Goal: Information Seeking & Learning: Learn about a topic

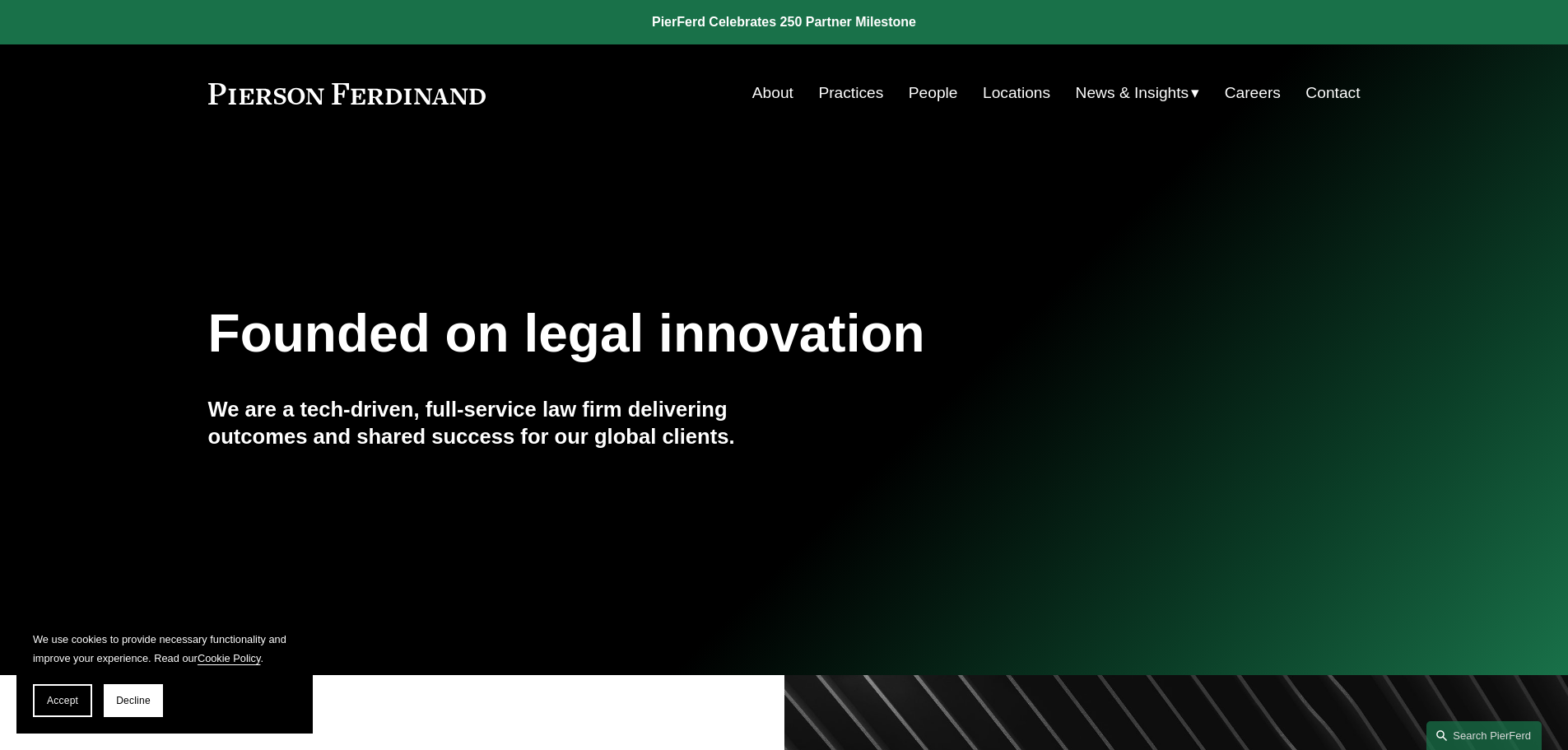
click at [868, 101] on link "Practices" at bounding box center [851, 93] width 65 height 32
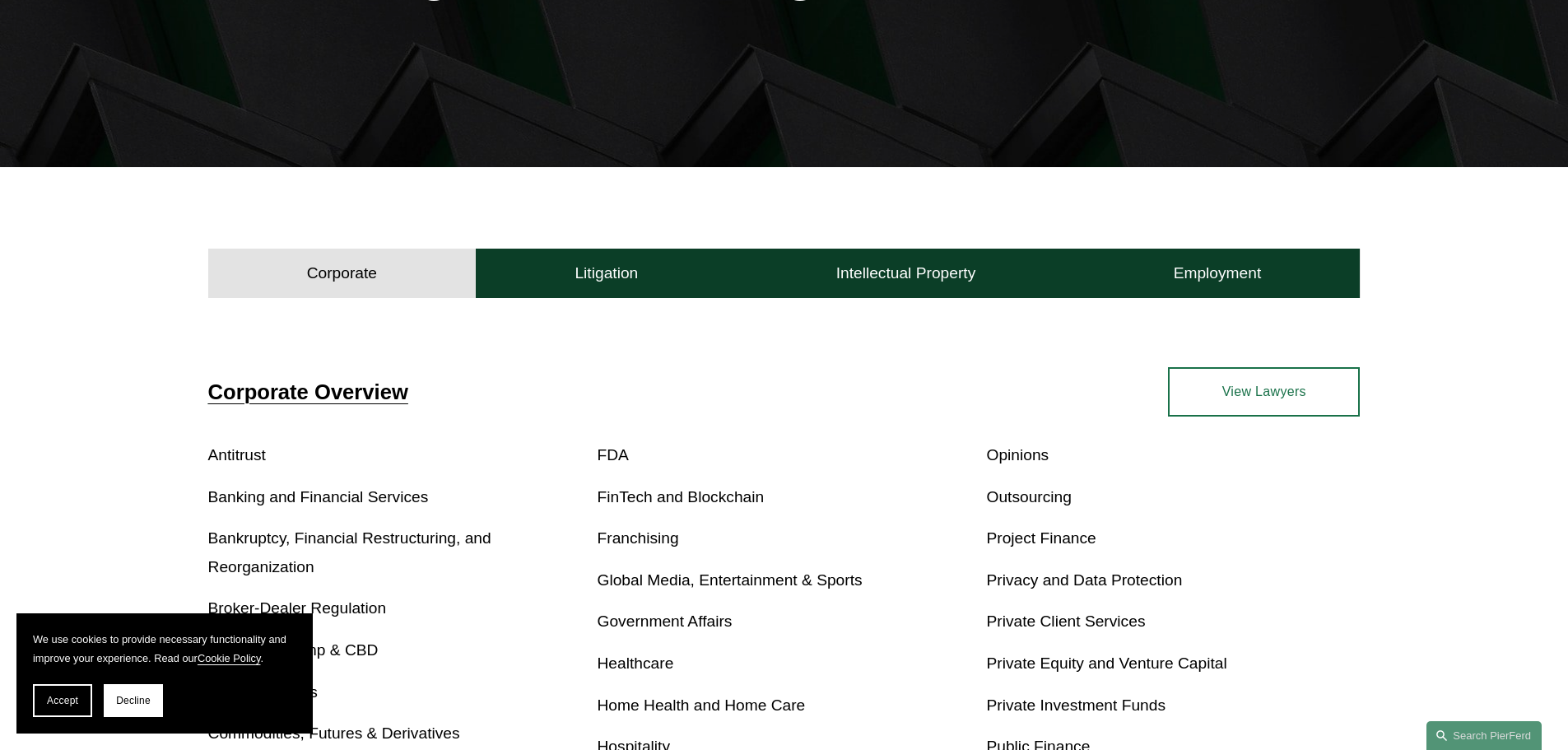
scroll to position [329, 0]
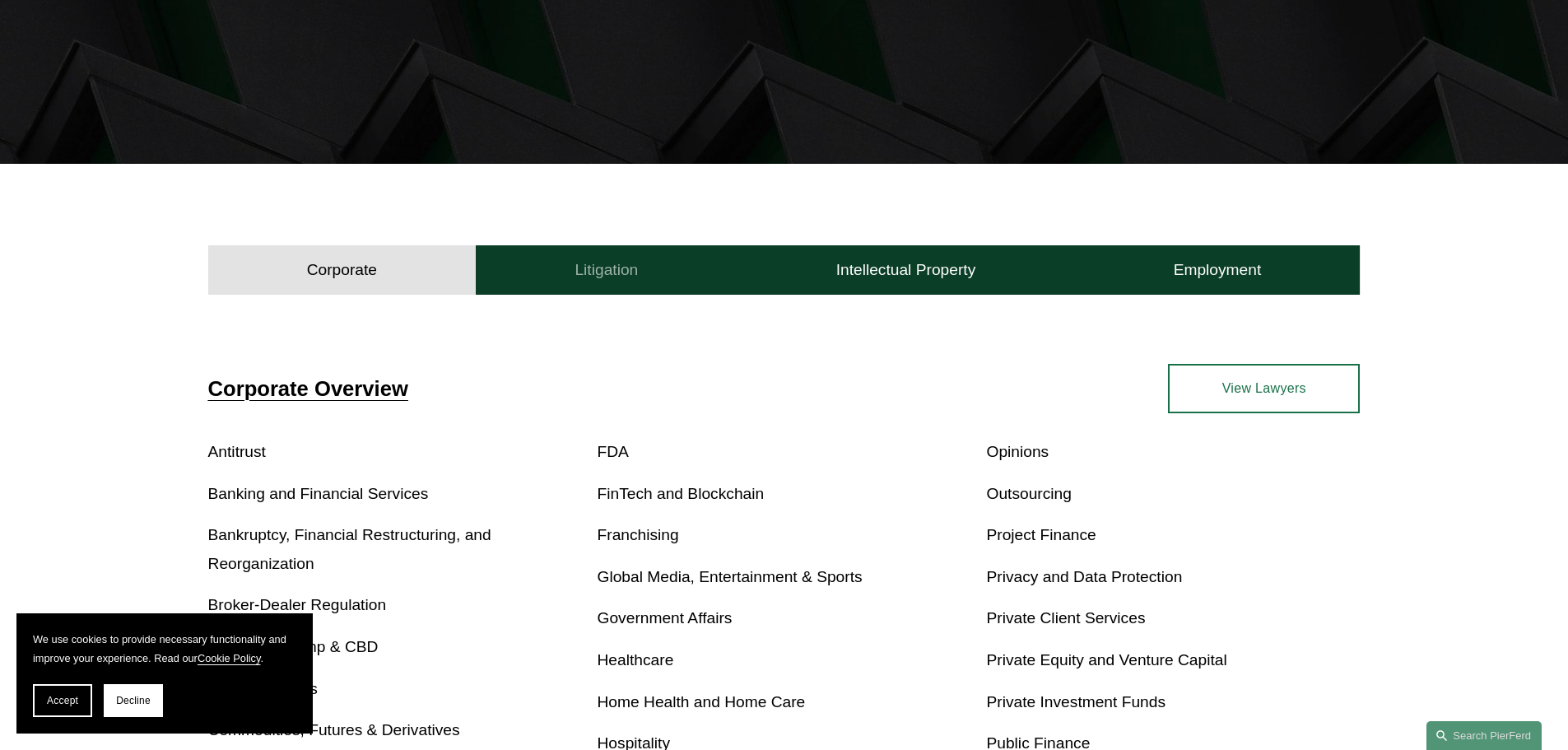
click at [643, 269] on button "Litigation" at bounding box center [606, 269] width 261 height 49
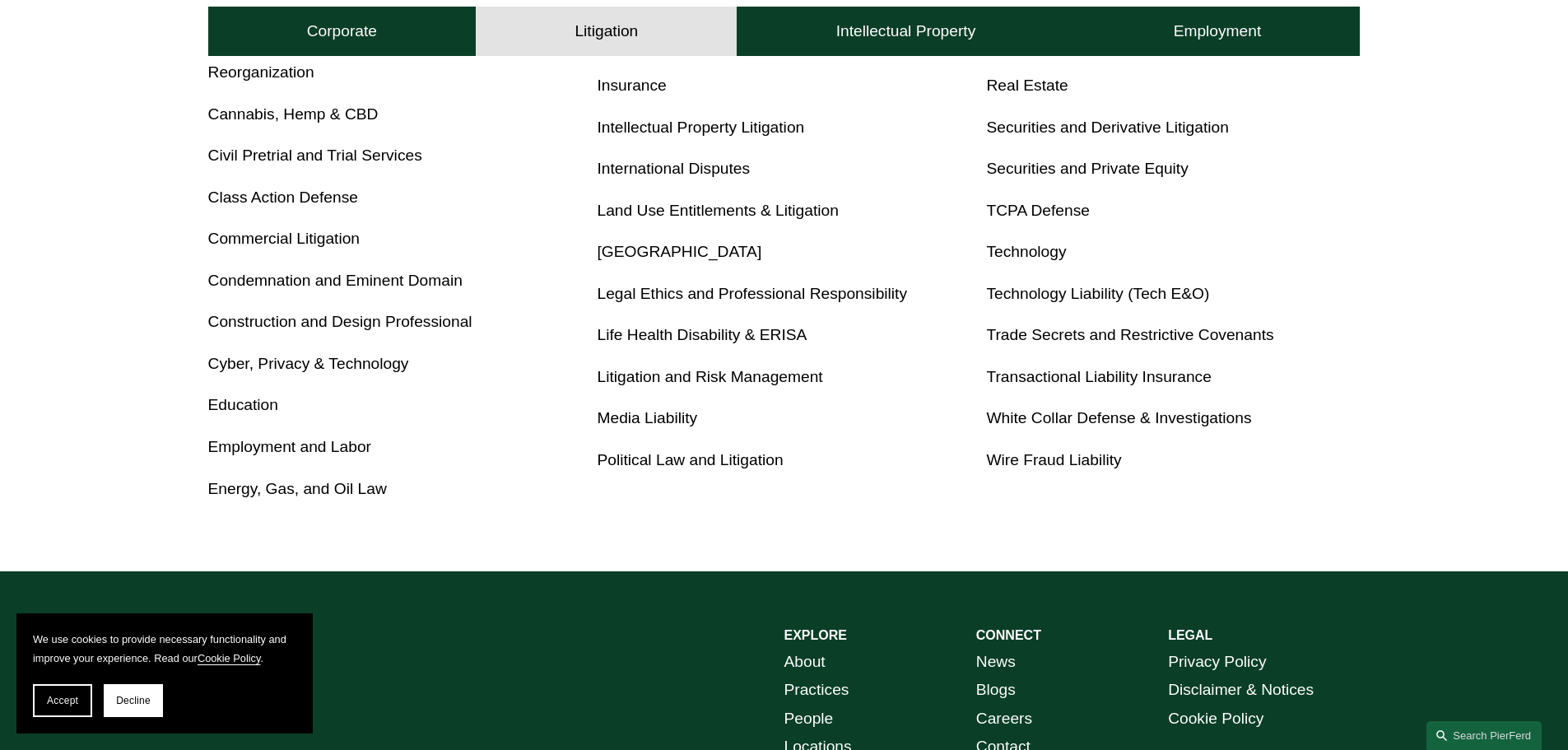
scroll to position [905, 0]
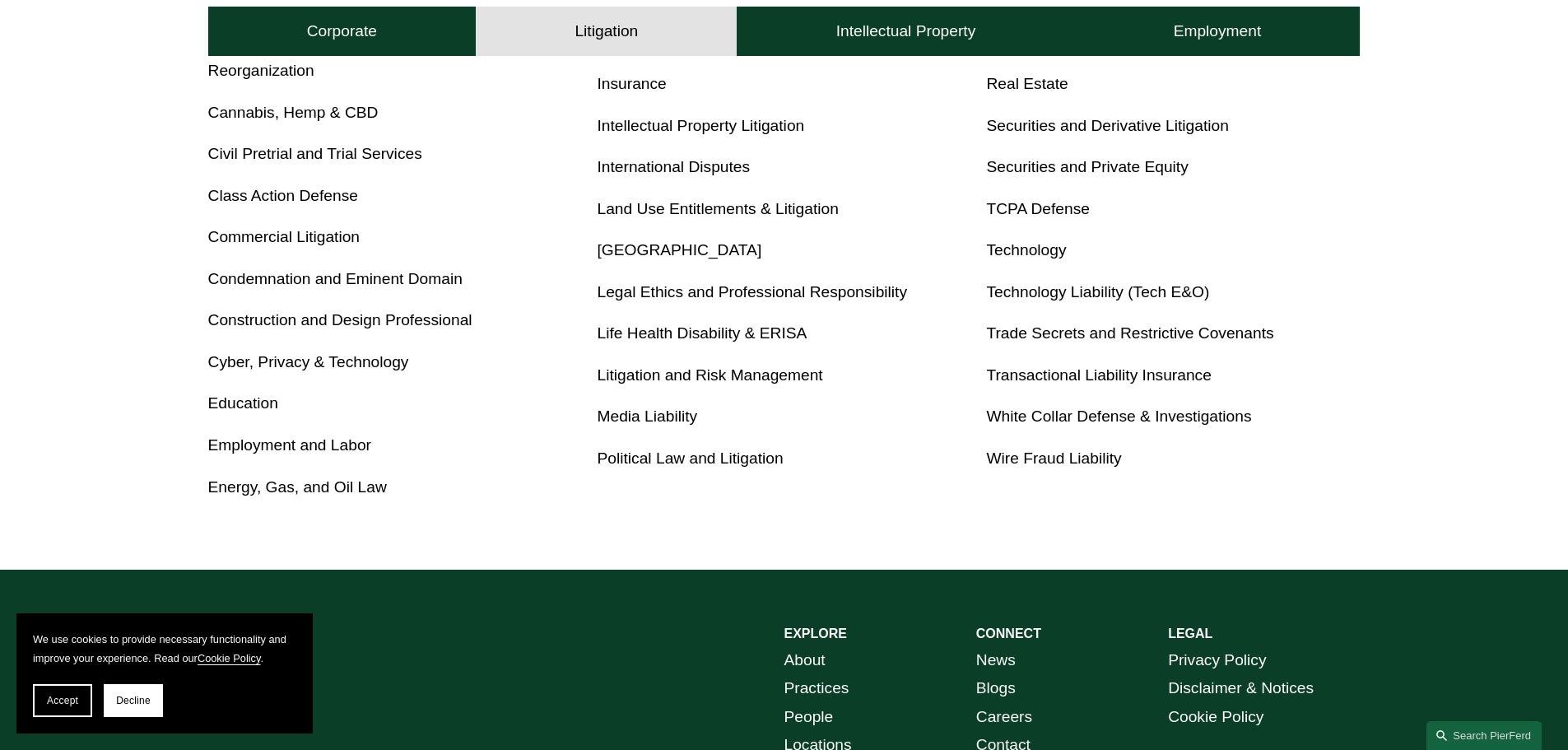
click at [749, 466] on link "Political Law and Litigation" at bounding box center [690, 457] width 186 height 17
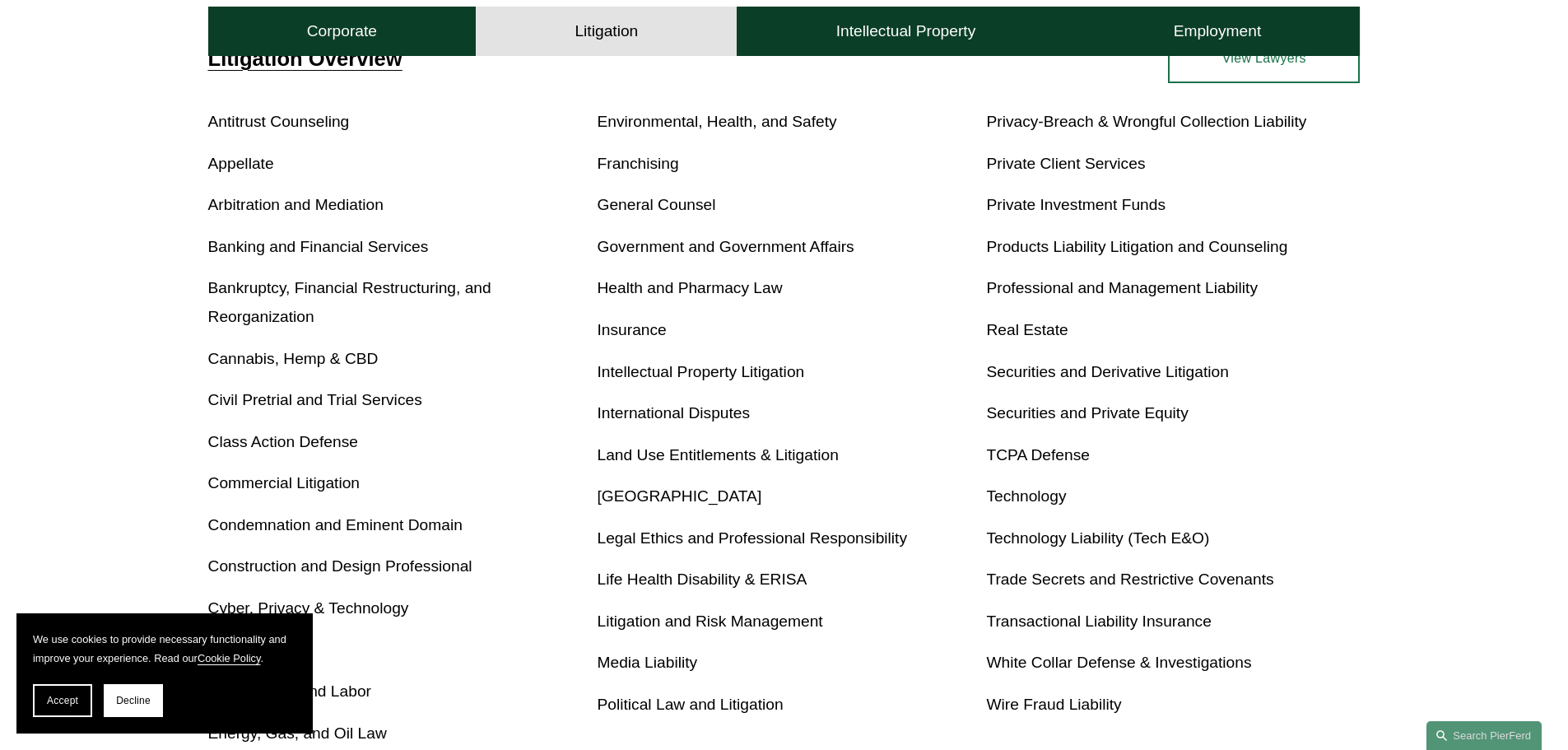
scroll to position [659, 0]
click at [725, 286] on link "Health and Pharmacy Law" at bounding box center [690, 288] width 185 height 17
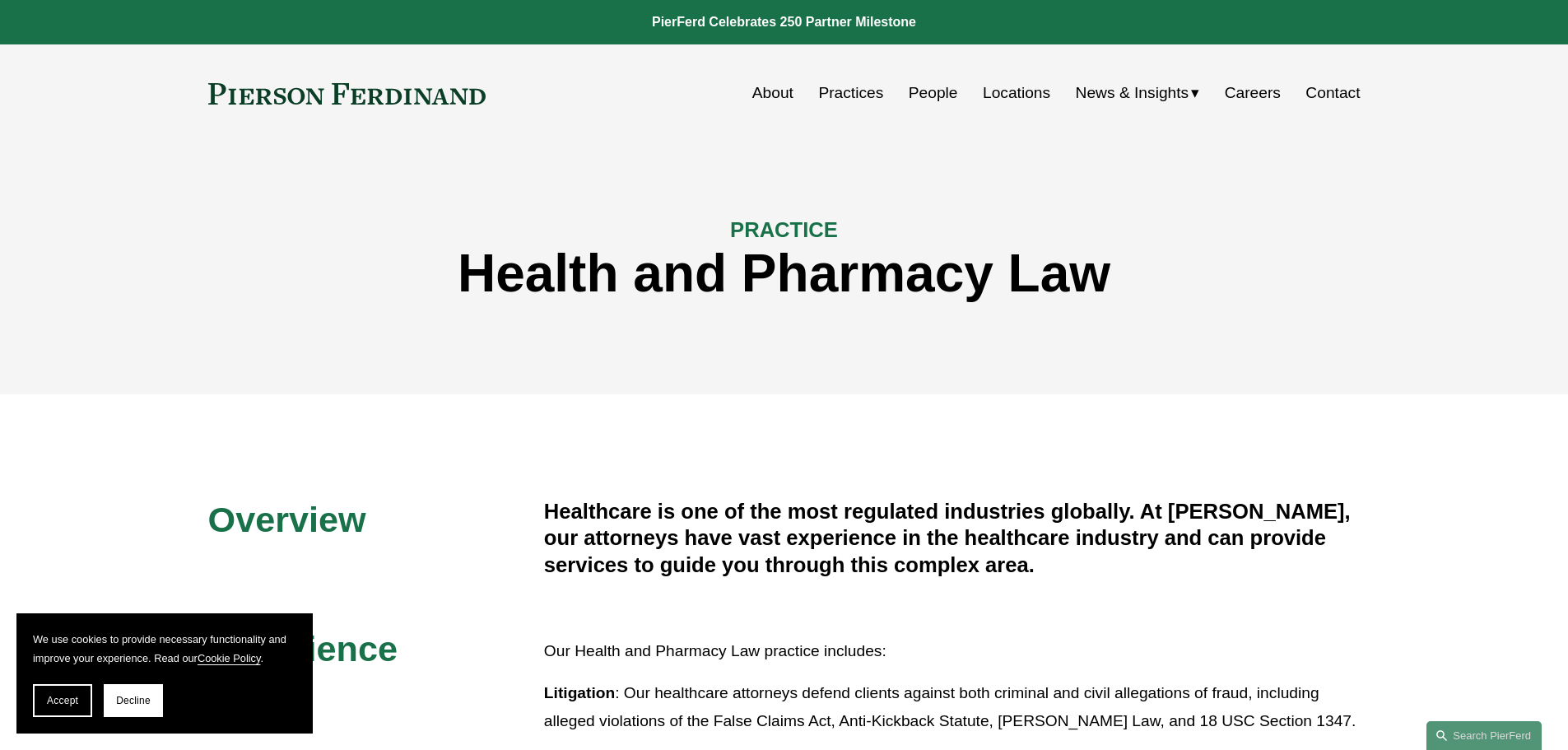
click at [997, 87] on link "Locations" at bounding box center [1016, 93] width 67 height 32
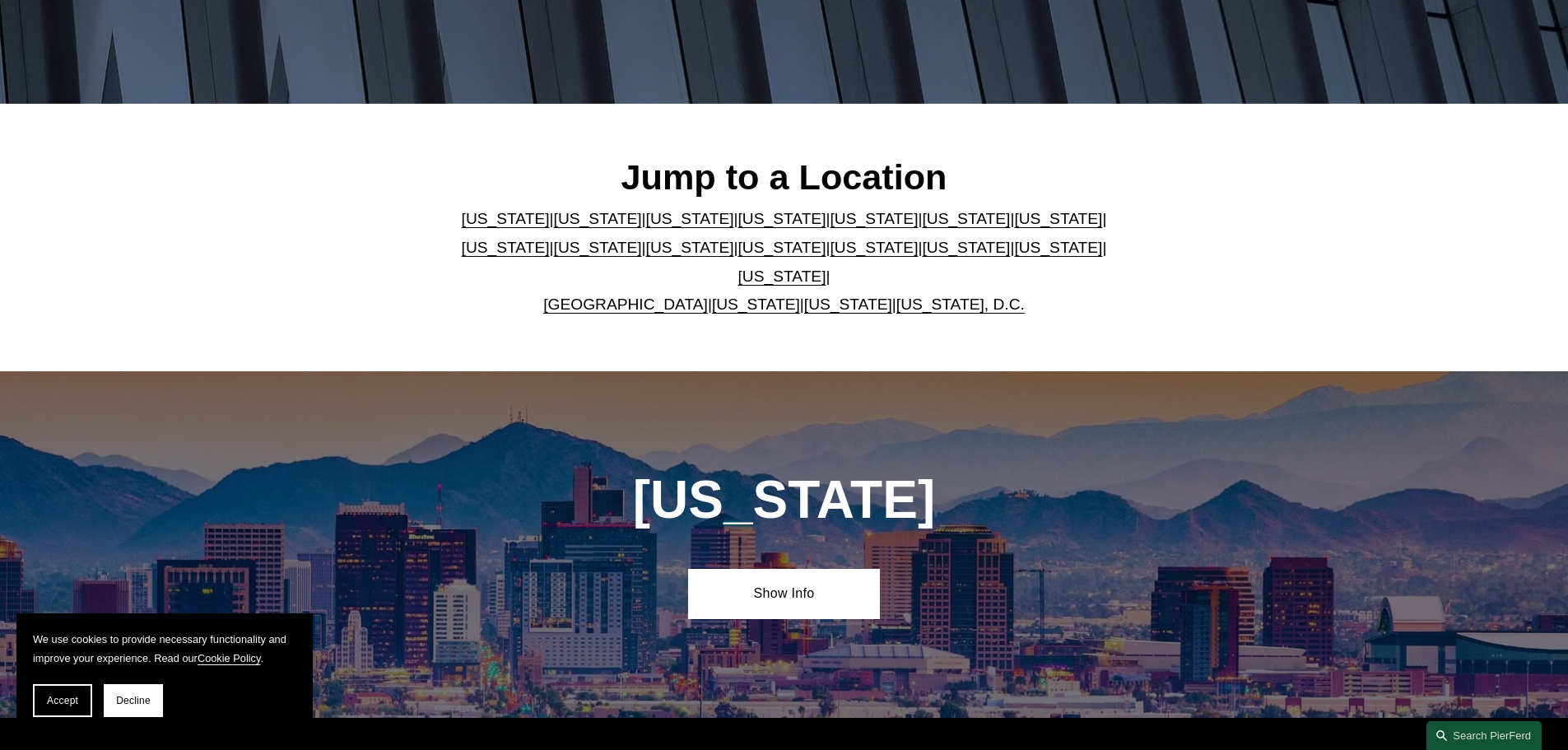
scroll to position [412, 0]
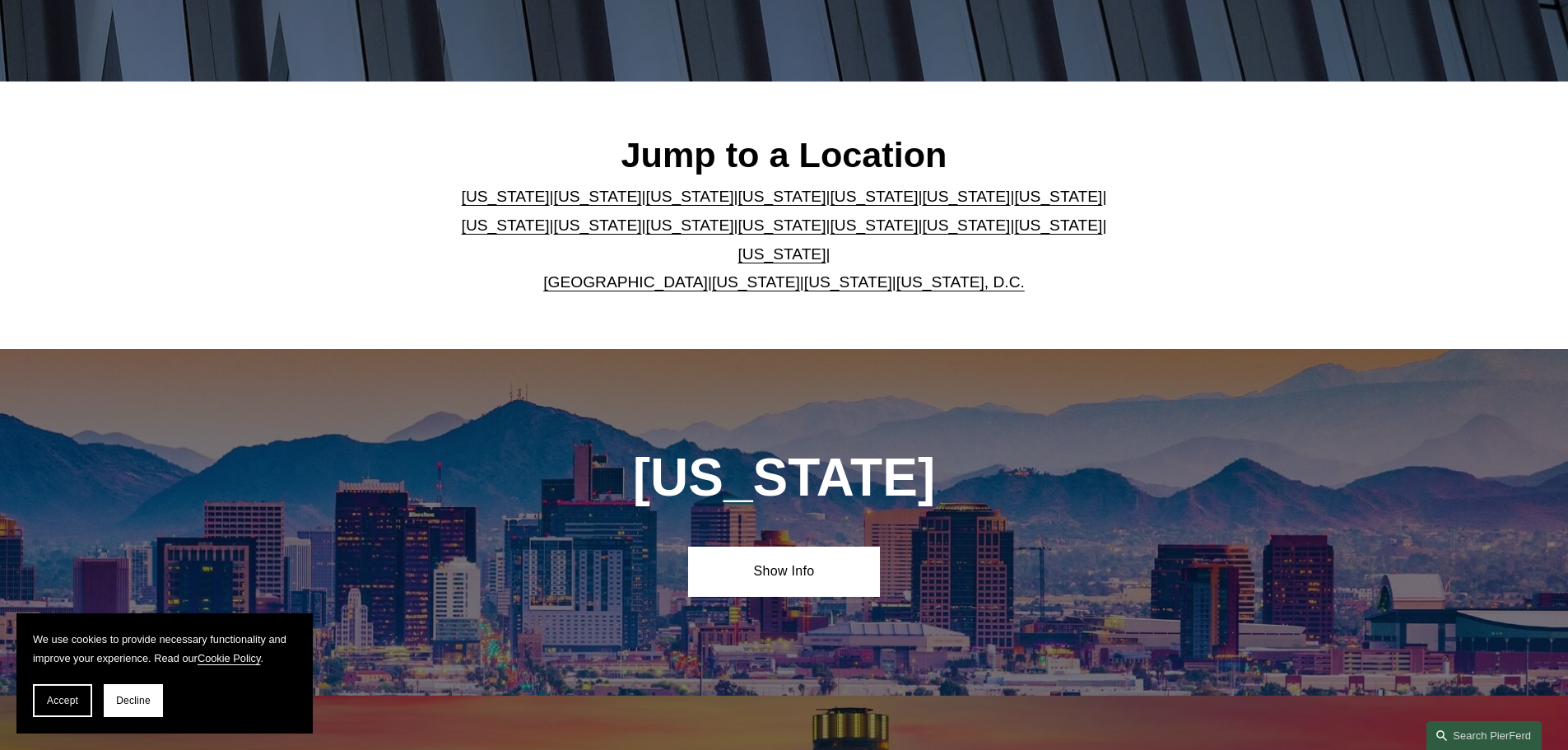
click at [830, 205] on link "Florida" at bounding box center [874, 196] width 88 height 17
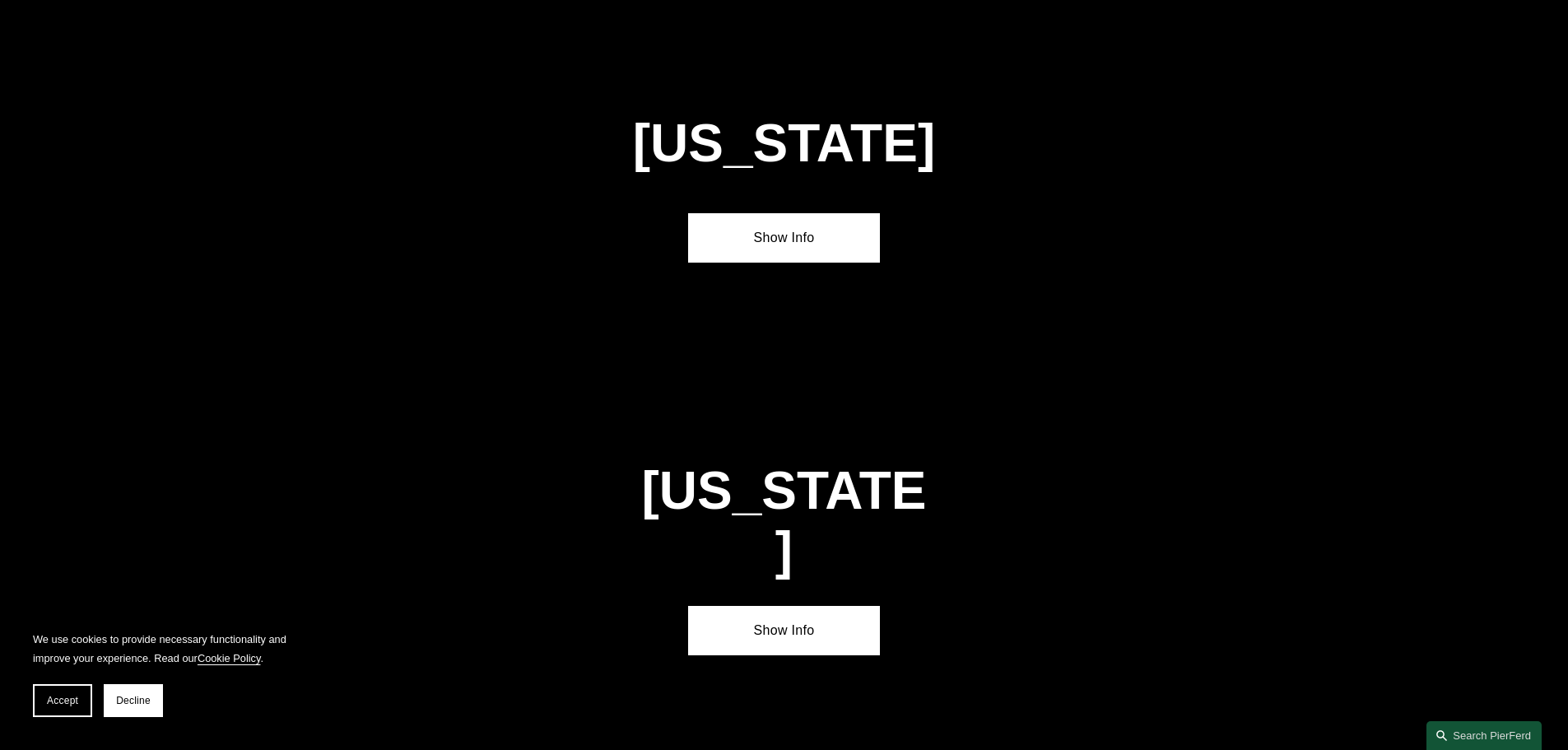
scroll to position [2134, 0]
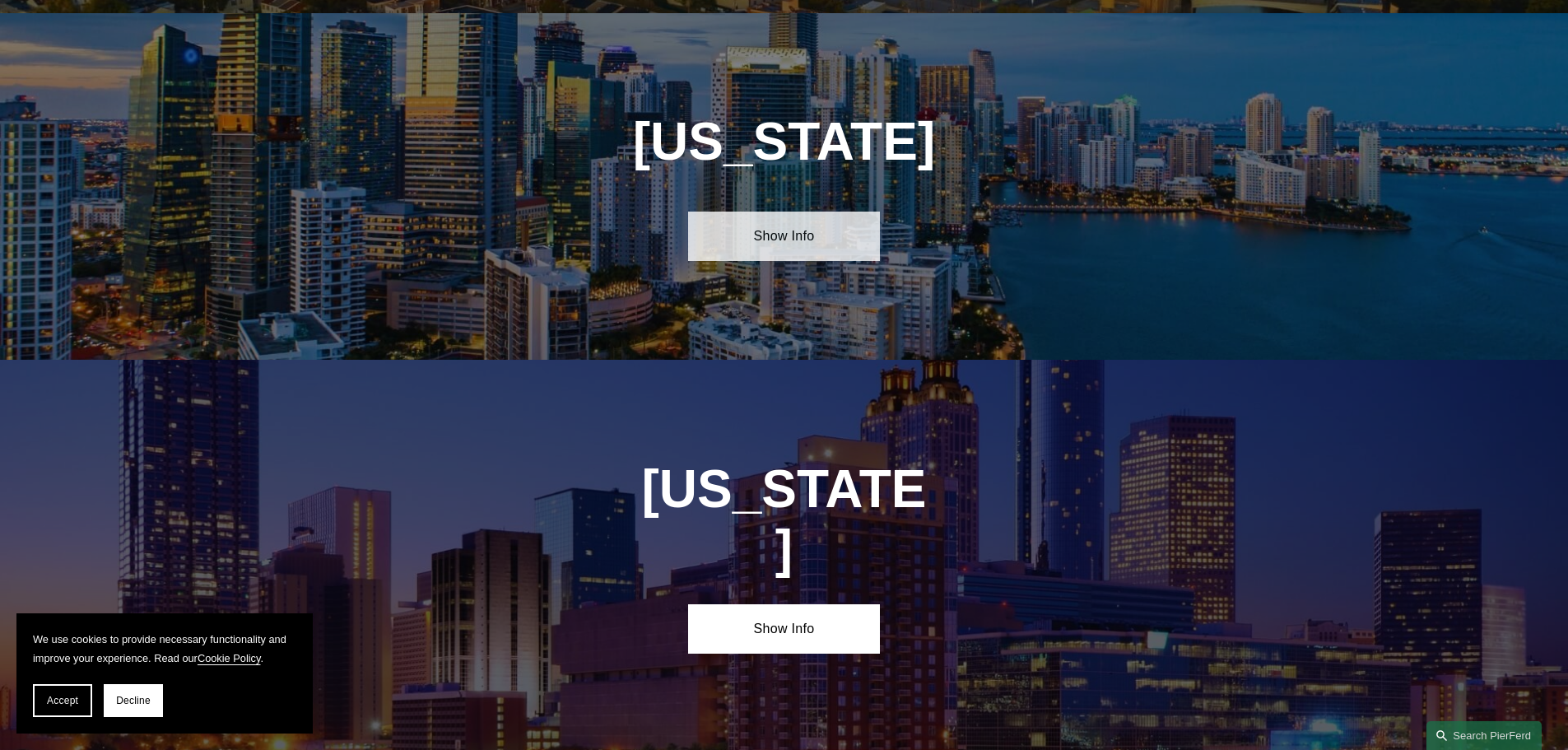
click at [819, 214] on link "Show Info" at bounding box center [784, 235] width 192 height 49
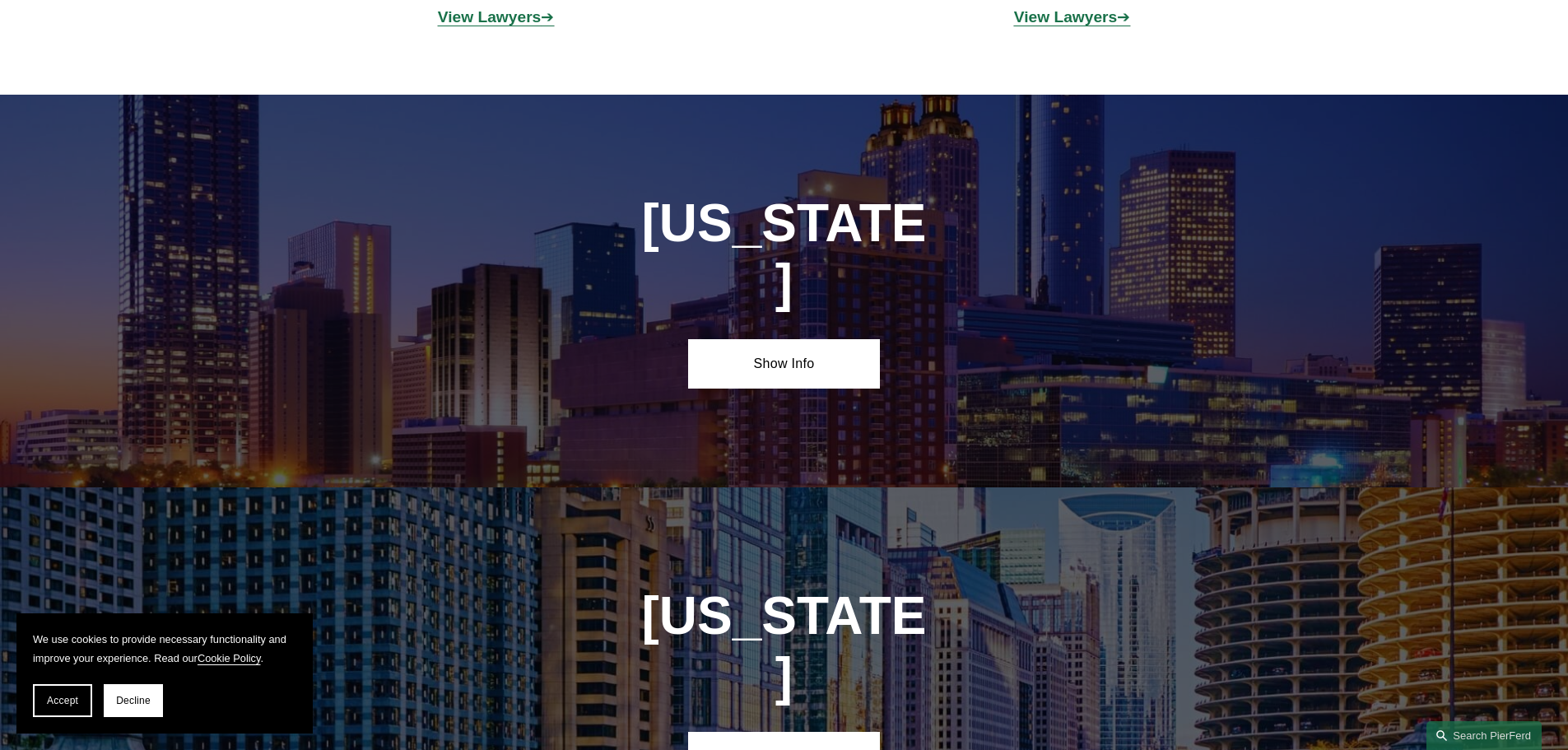
scroll to position [2710, 0]
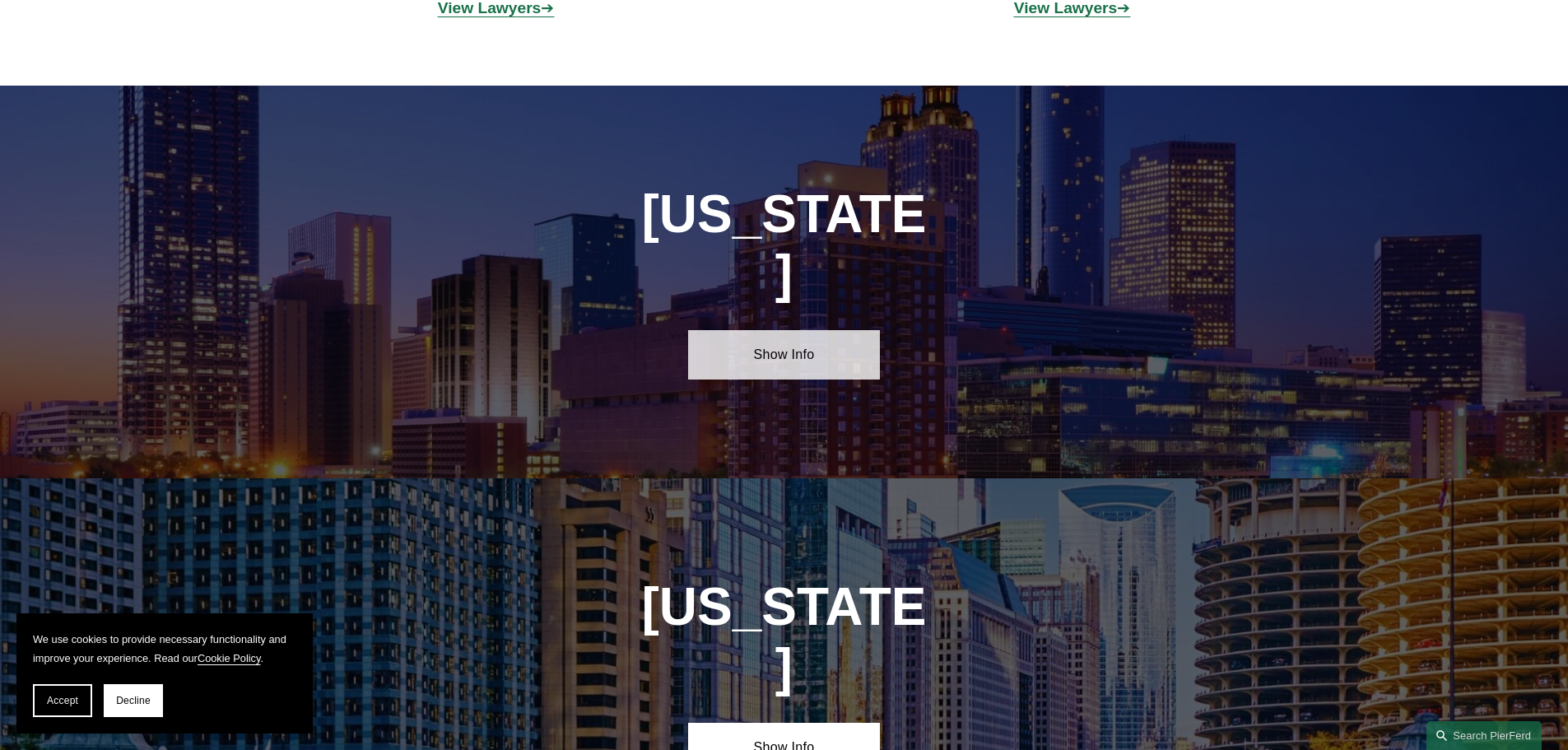
click at [776, 330] on link "Show Info" at bounding box center [784, 354] width 192 height 49
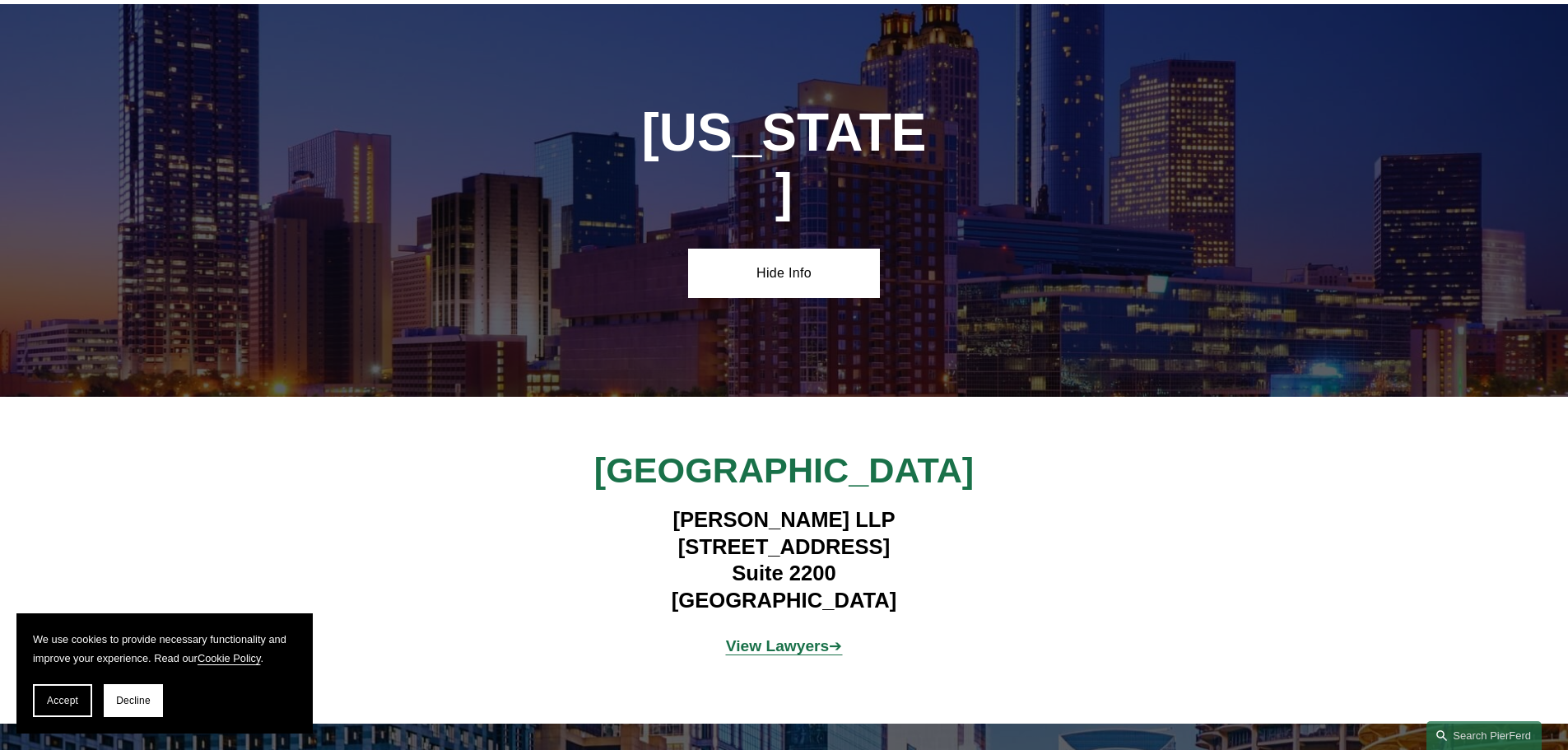
scroll to position [2792, 0]
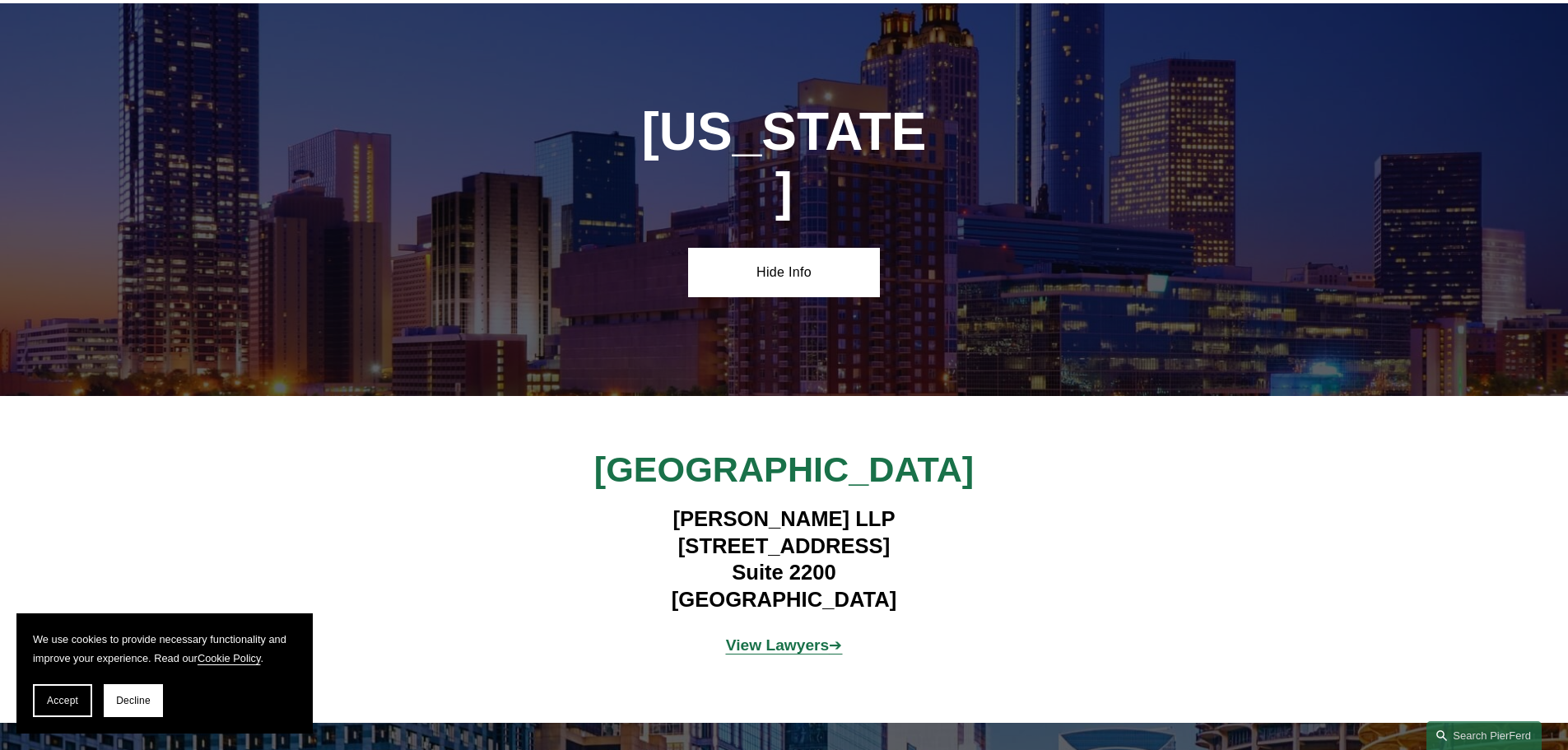
click at [761, 636] on strong "View Lawyers" at bounding box center [778, 644] width 104 height 17
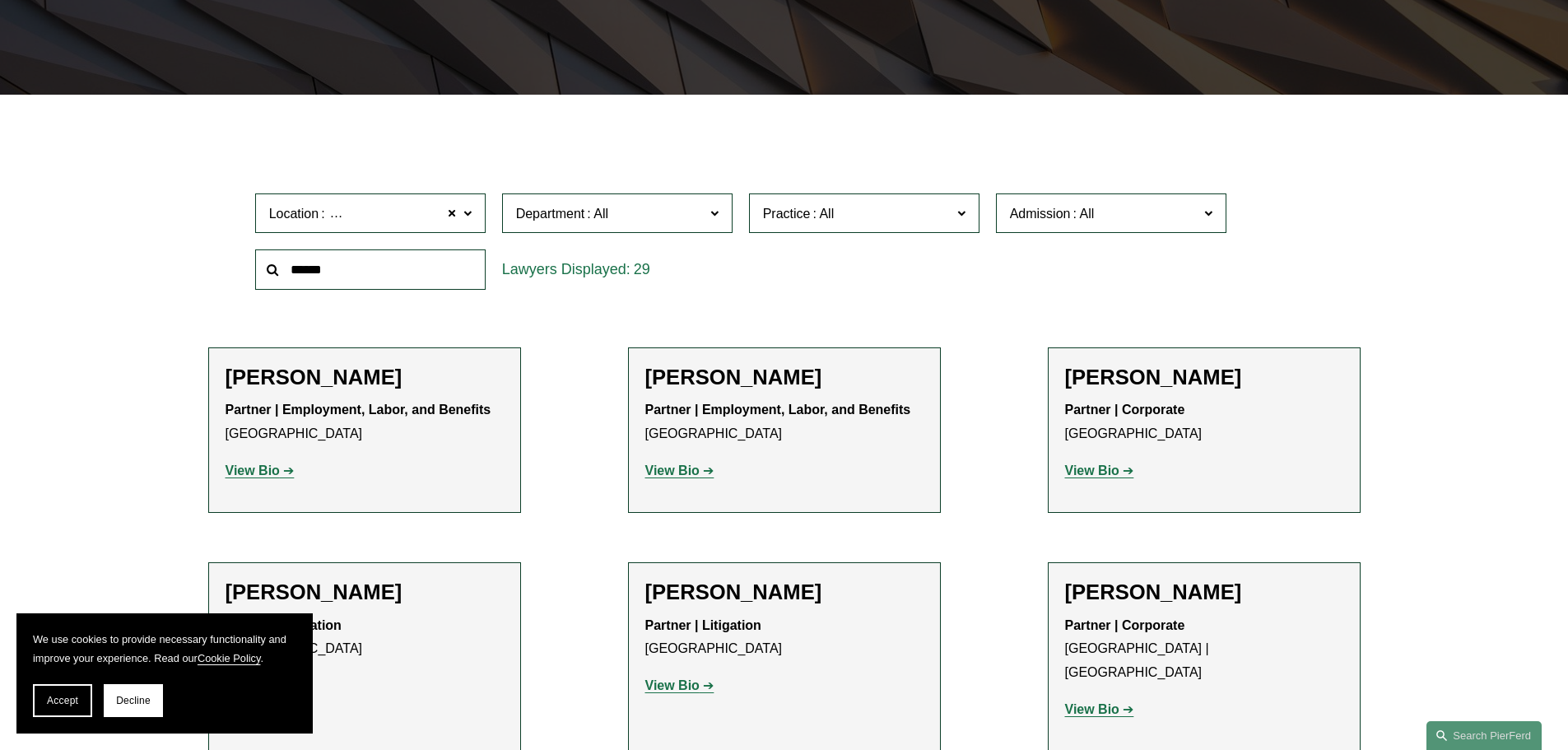
scroll to position [412, 0]
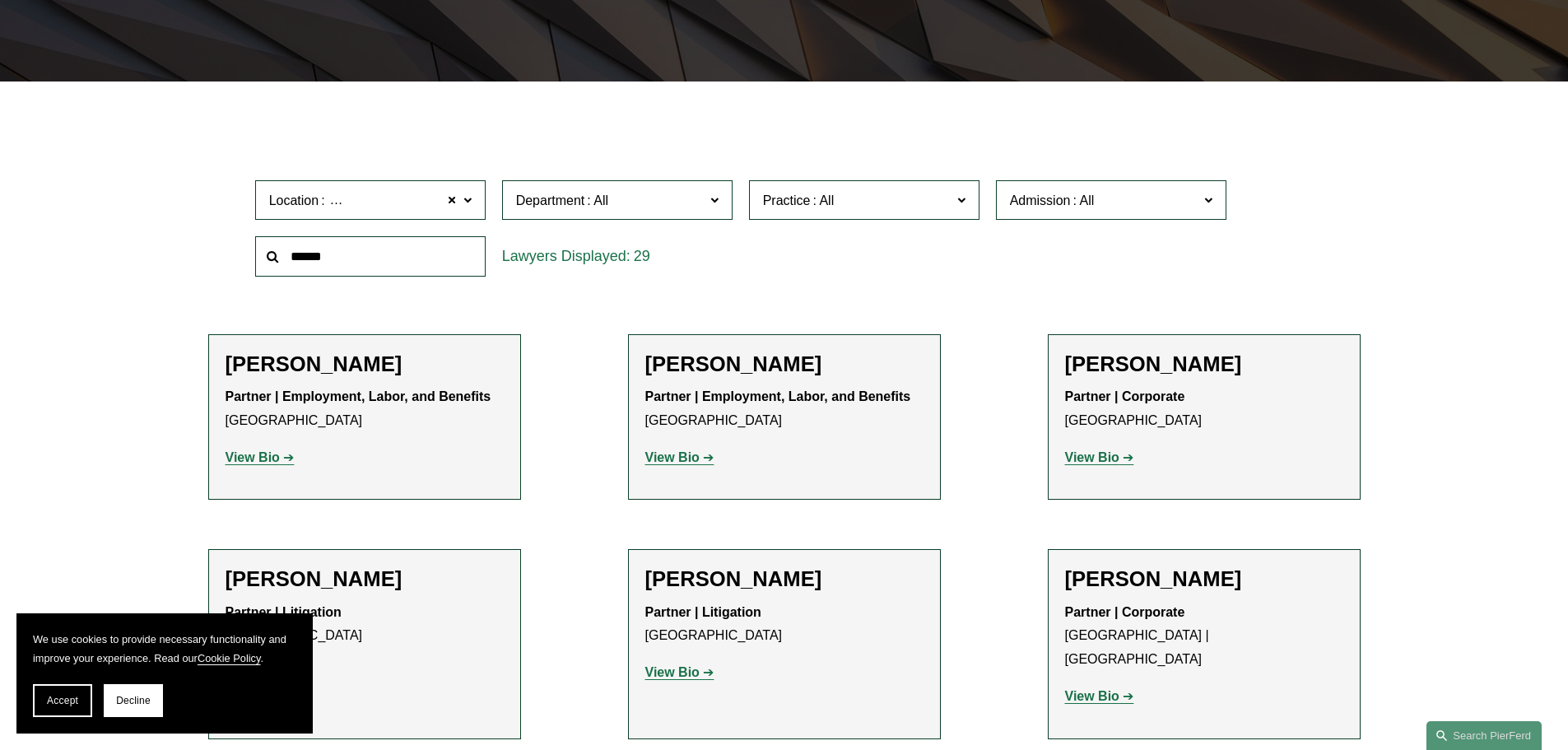
click at [1114, 366] on h2 "[PERSON_NAME]" at bounding box center [1204, 364] width 279 height 26
click at [1101, 461] on strong "View Bio" at bounding box center [1092, 456] width 54 height 14
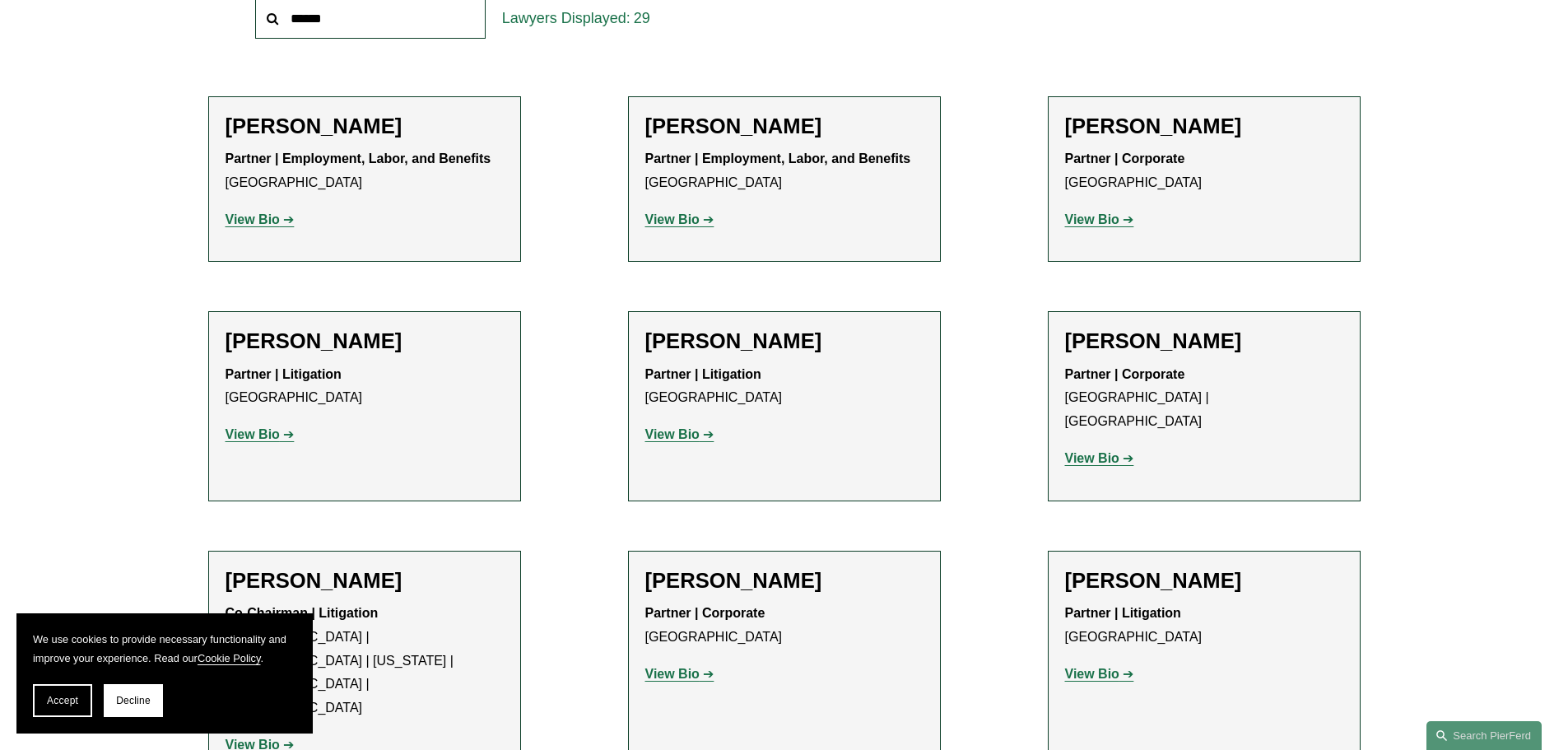
scroll to position [659, 0]
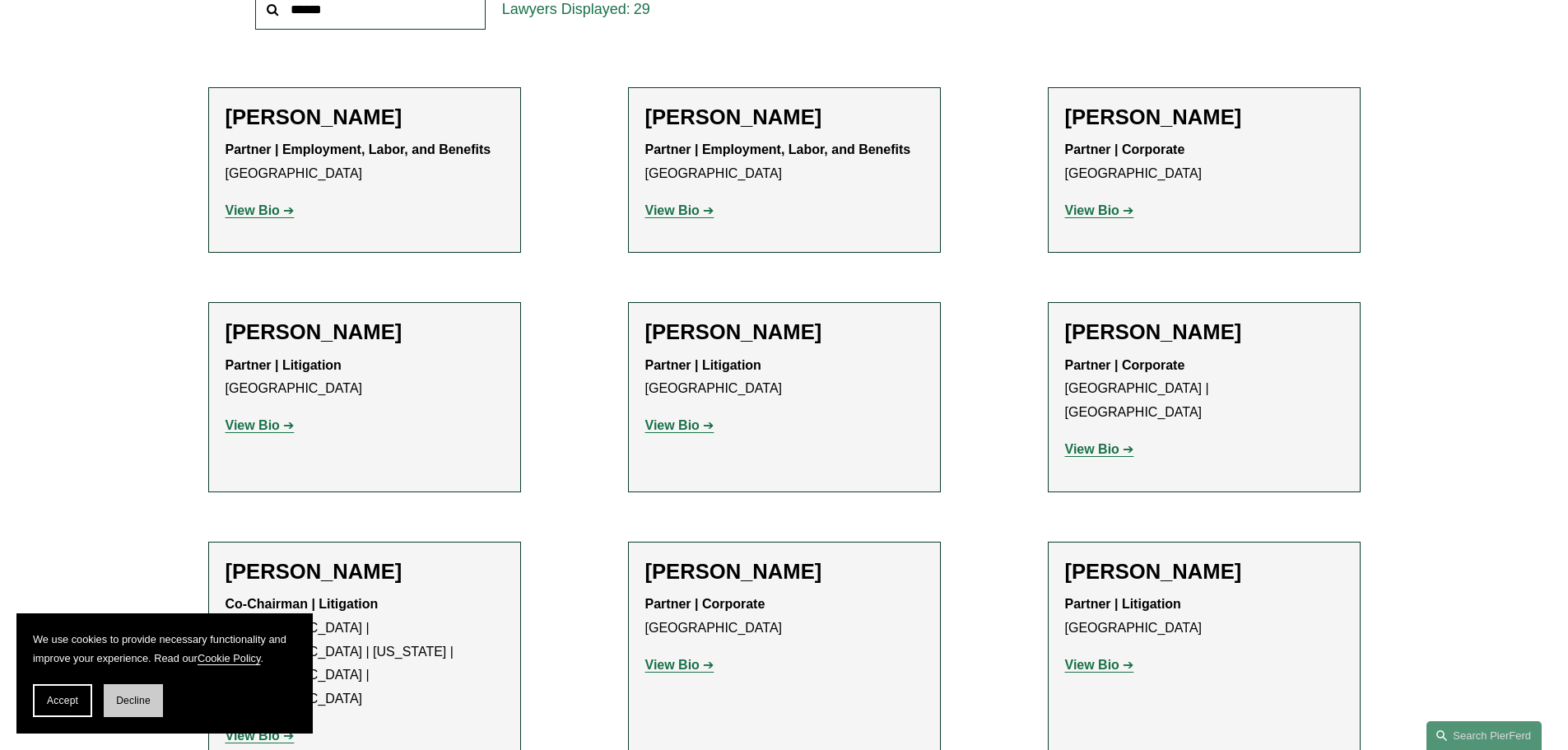
click at [122, 694] on span "Decline" at bounding box center [134, 700] width 35 height 12
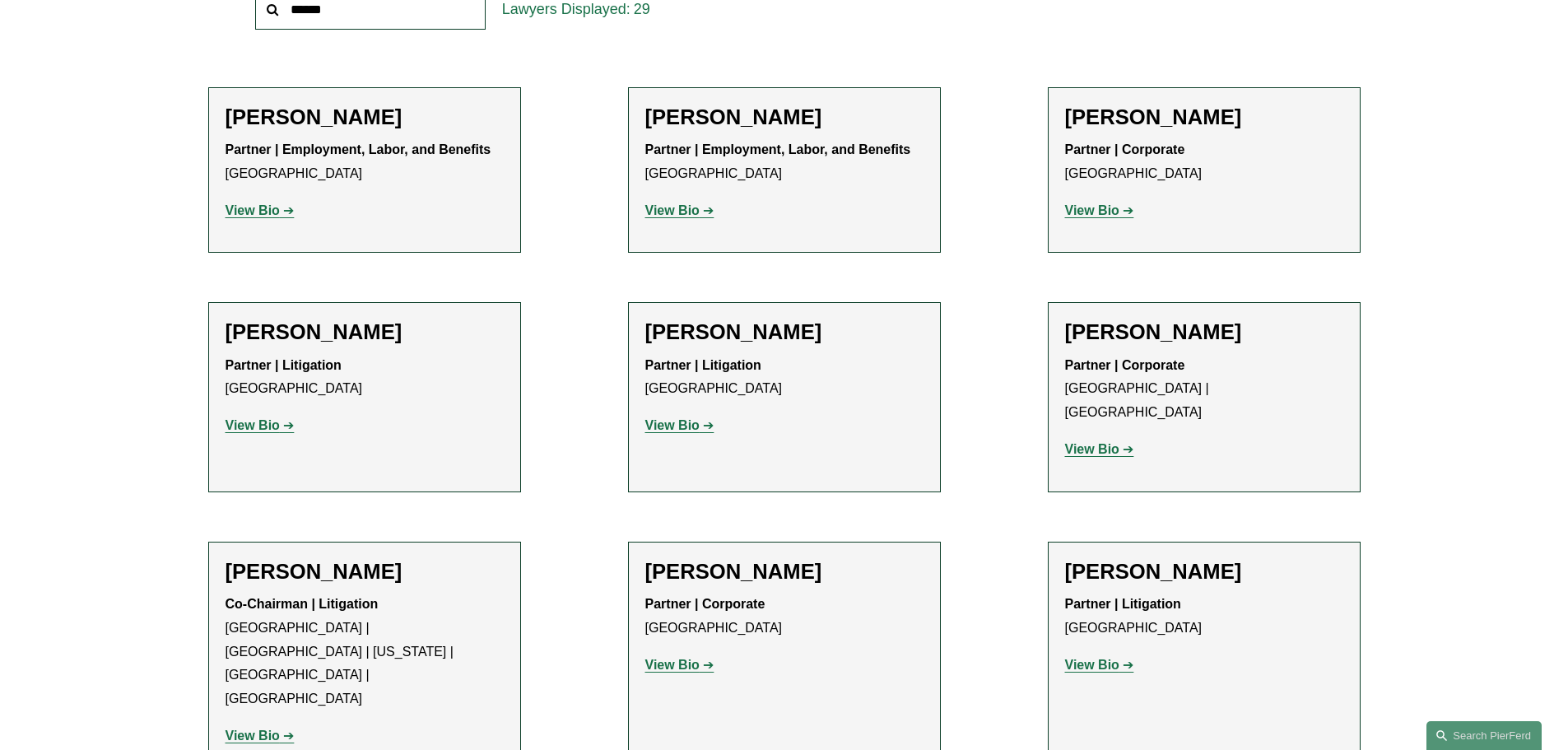
click at [265, 728] on strong "View Bio" at bounding box center [252, 735] width 54 height 14
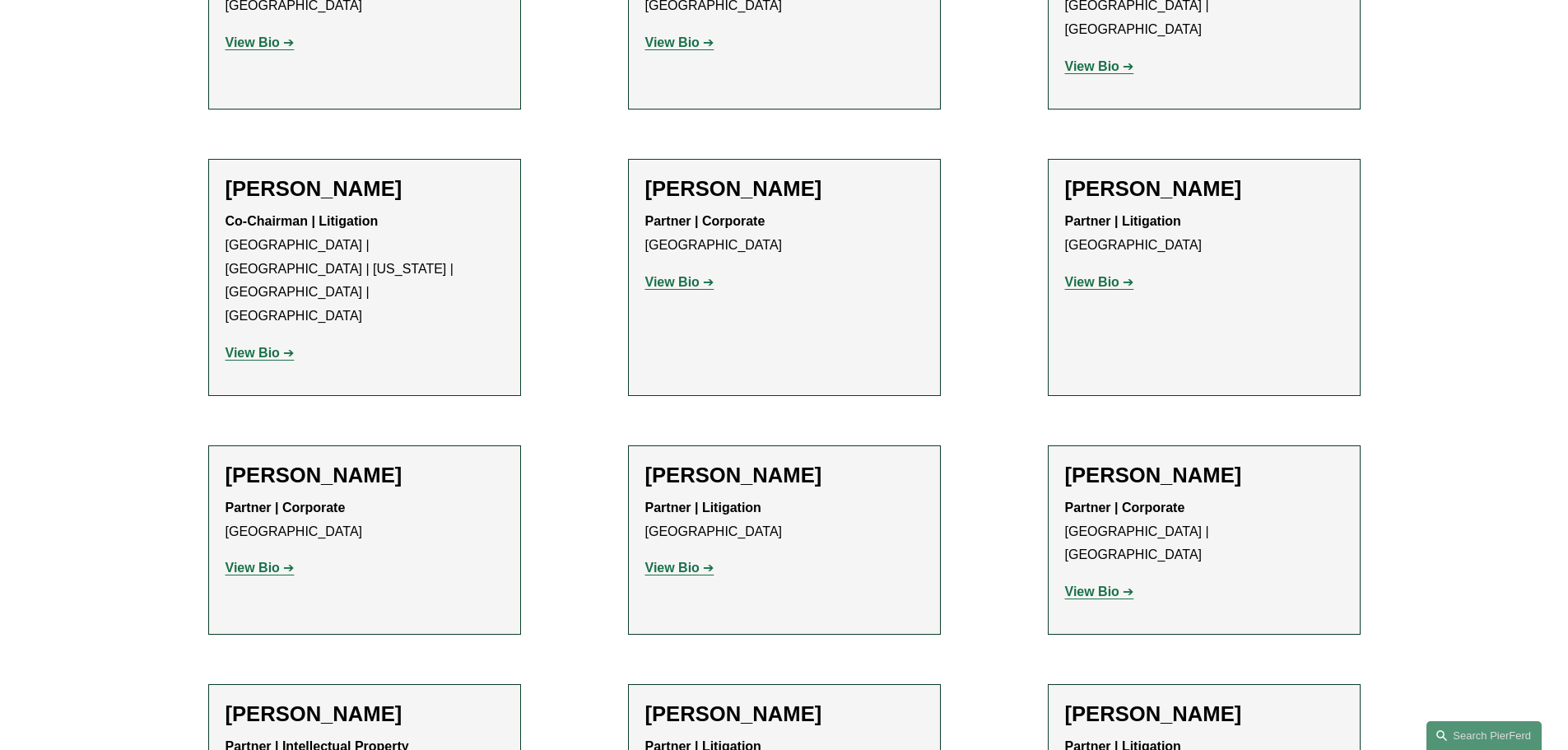
scroll to position [0, 0]
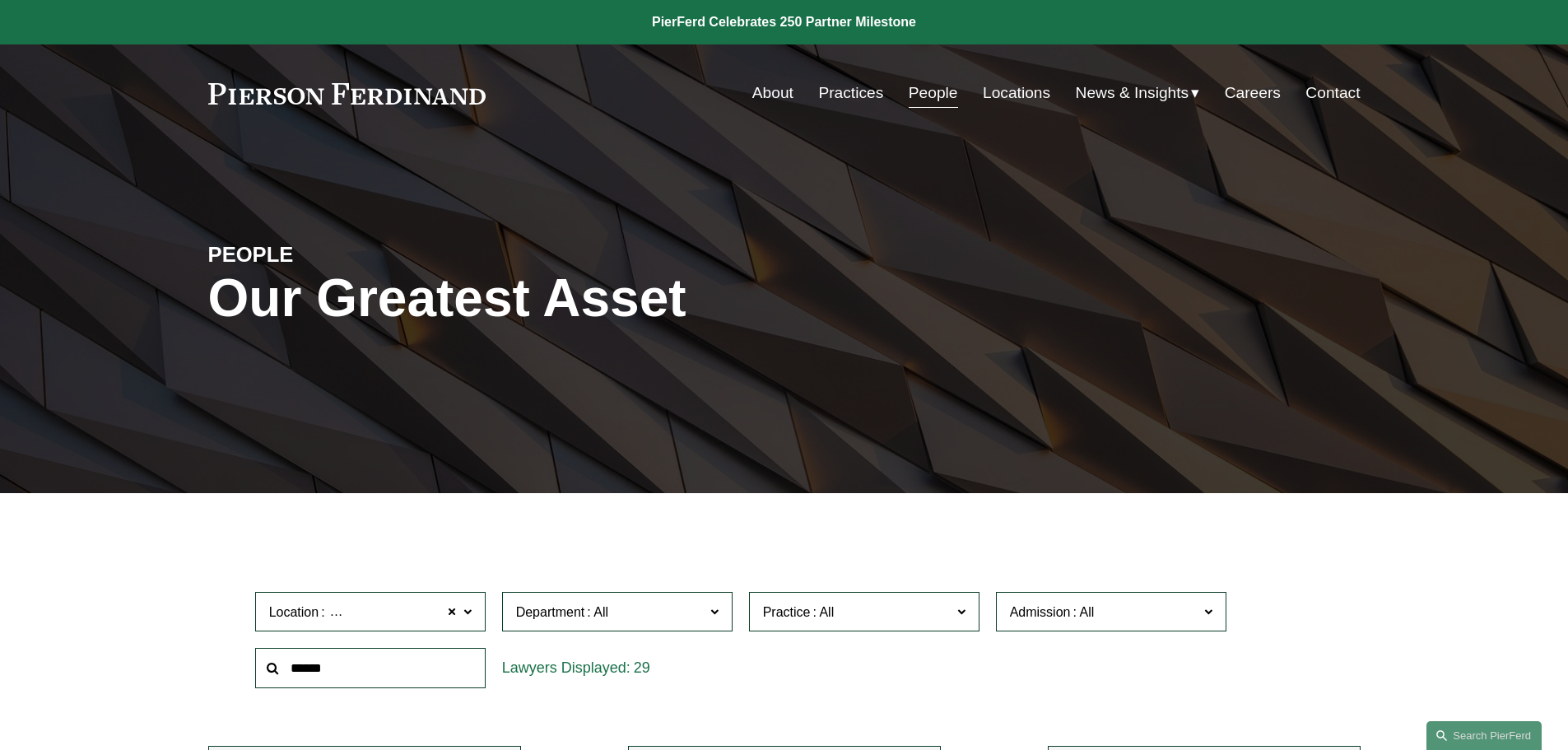
click at [852, 91] on link "Practices" at bounding box center [851, 93] width 65 height 32
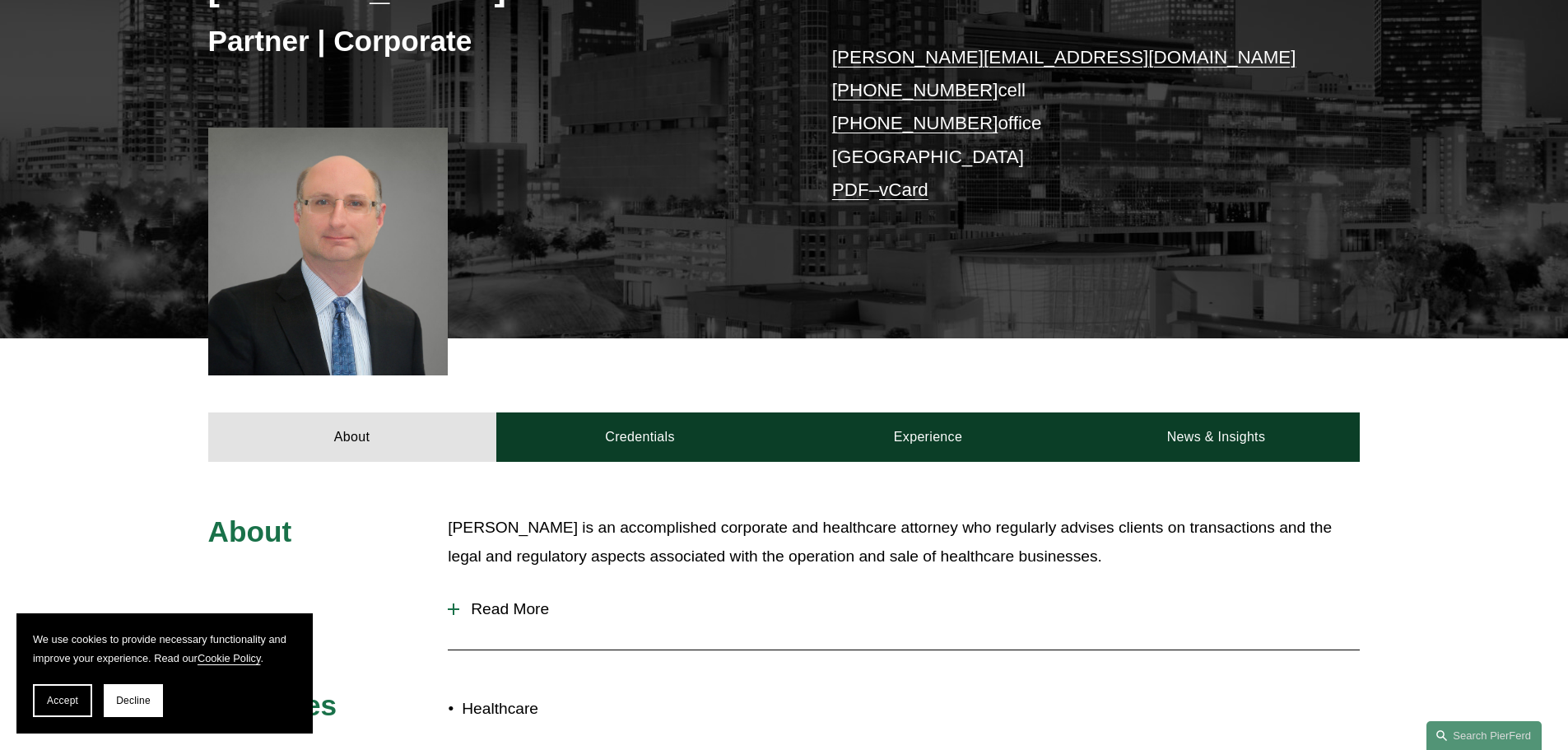
scroll to position [329, 0]
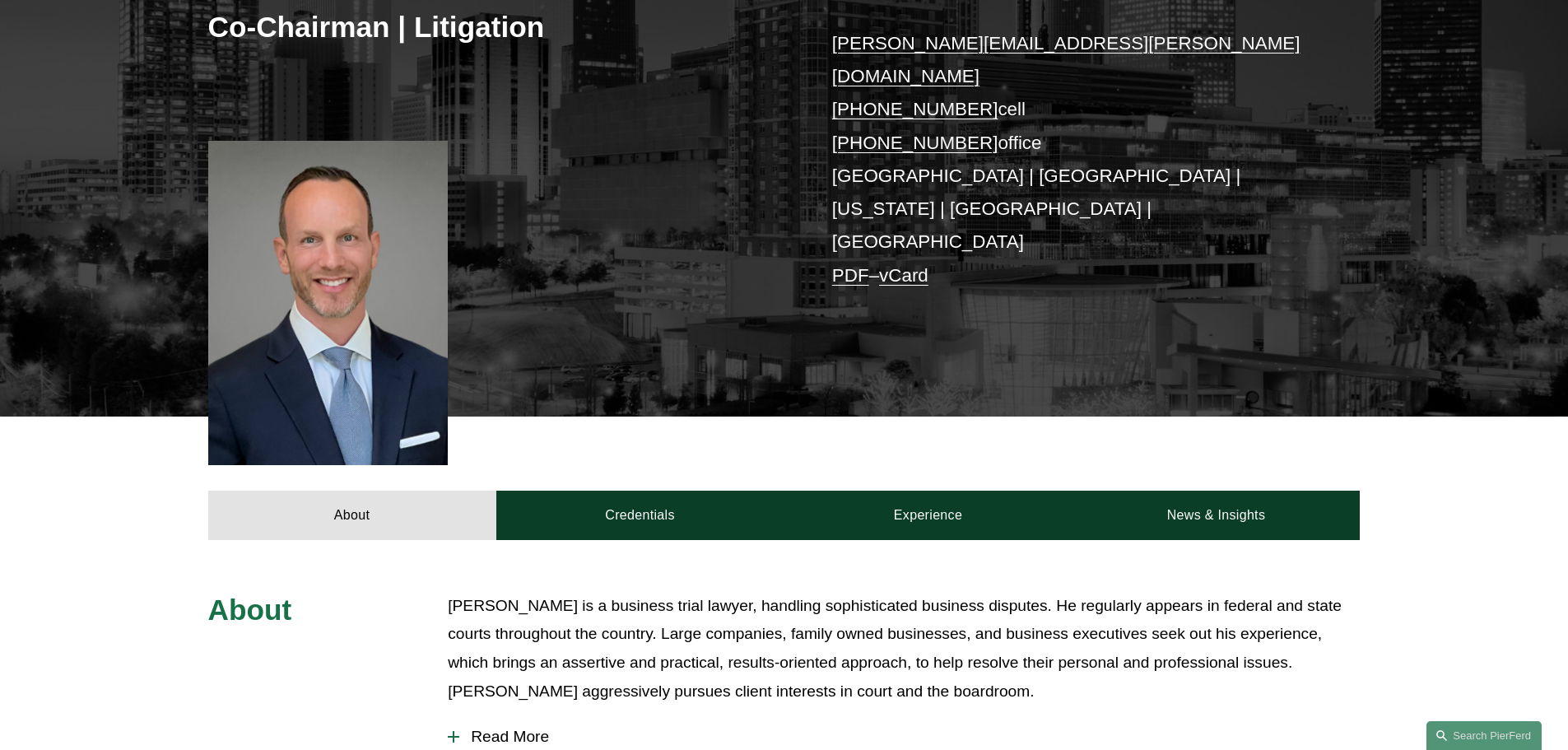
scroll to position [329, 0]
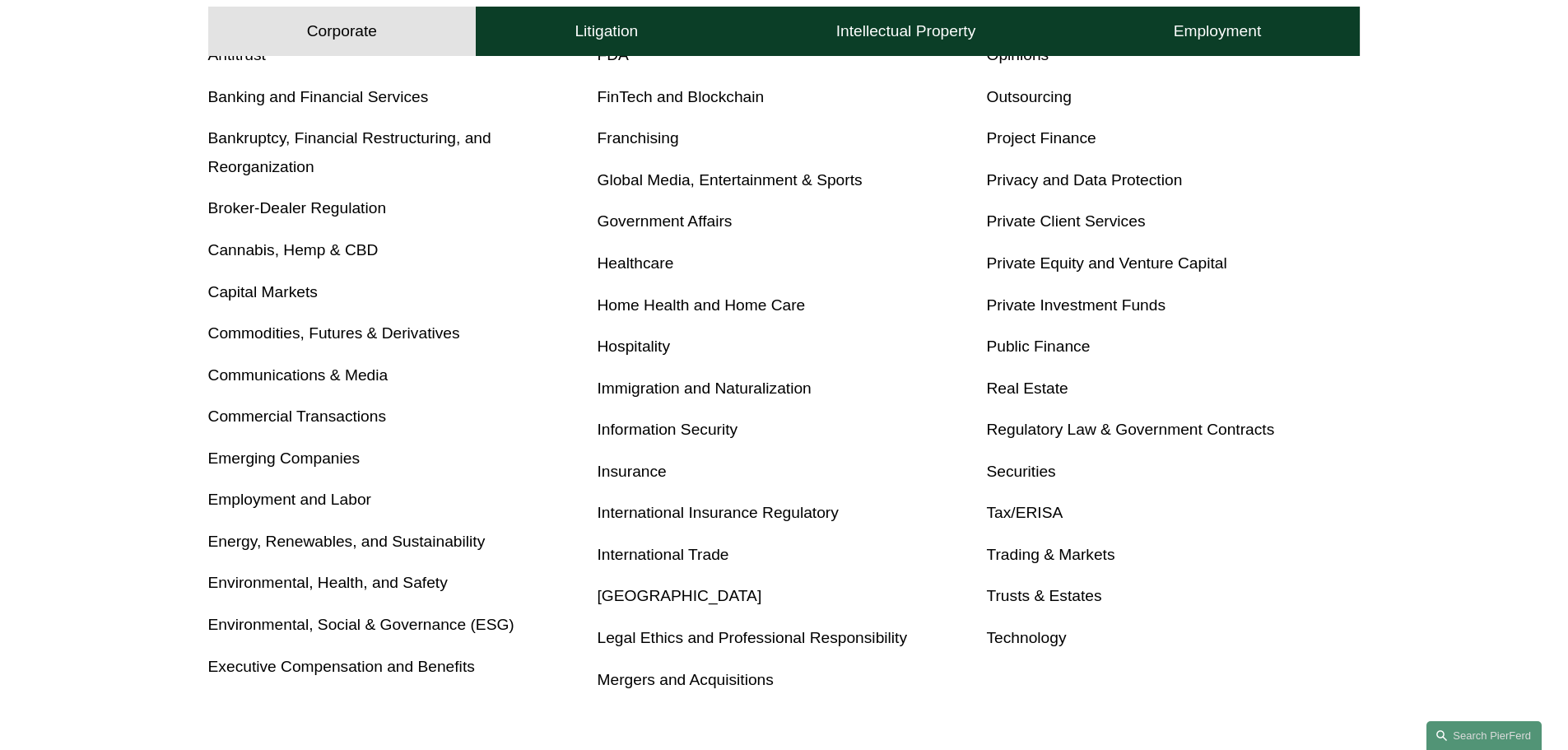
scroll to position [659, 0]
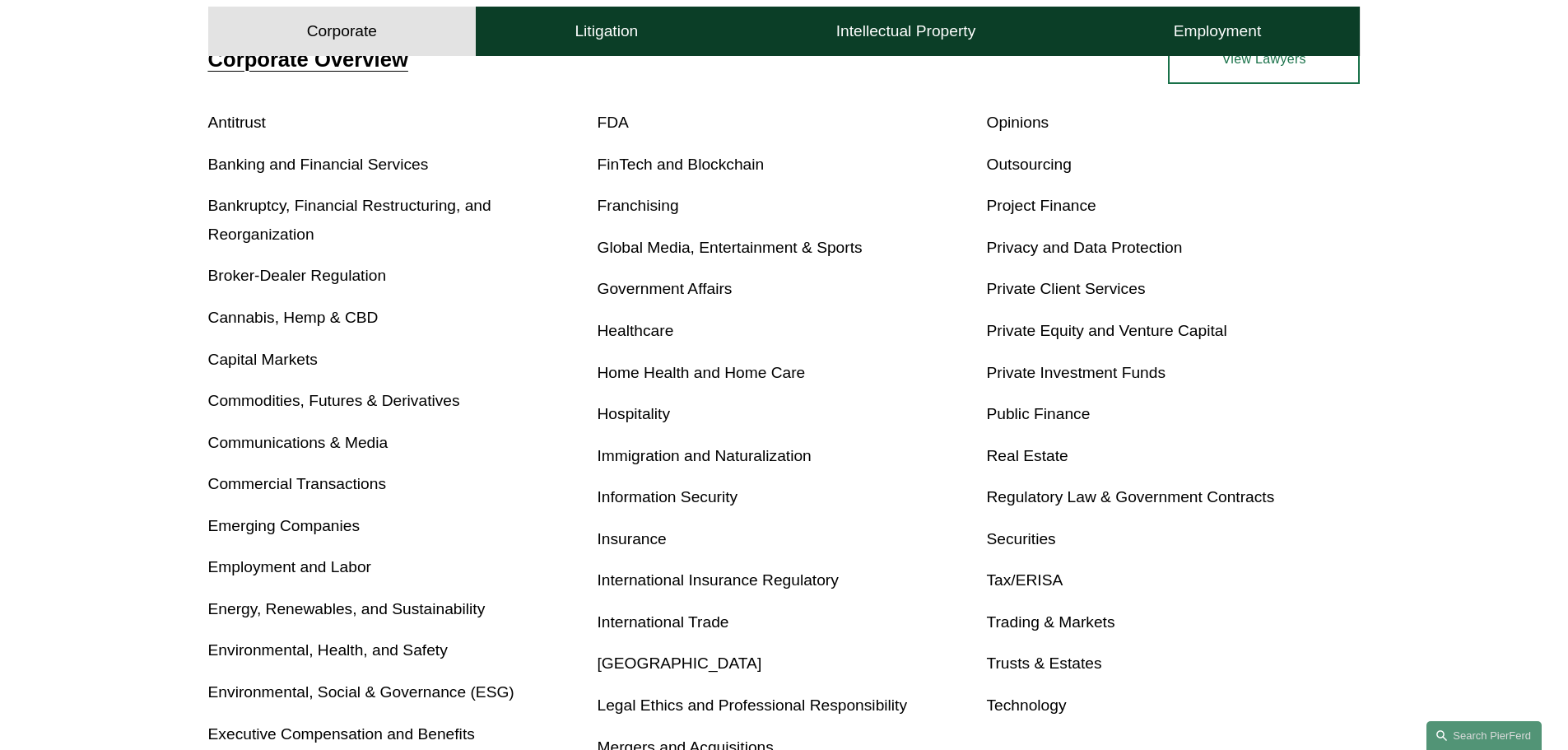
click at [707, 293] on link "Government Affairs" at bounding box center [665, 288] width 135 height 17
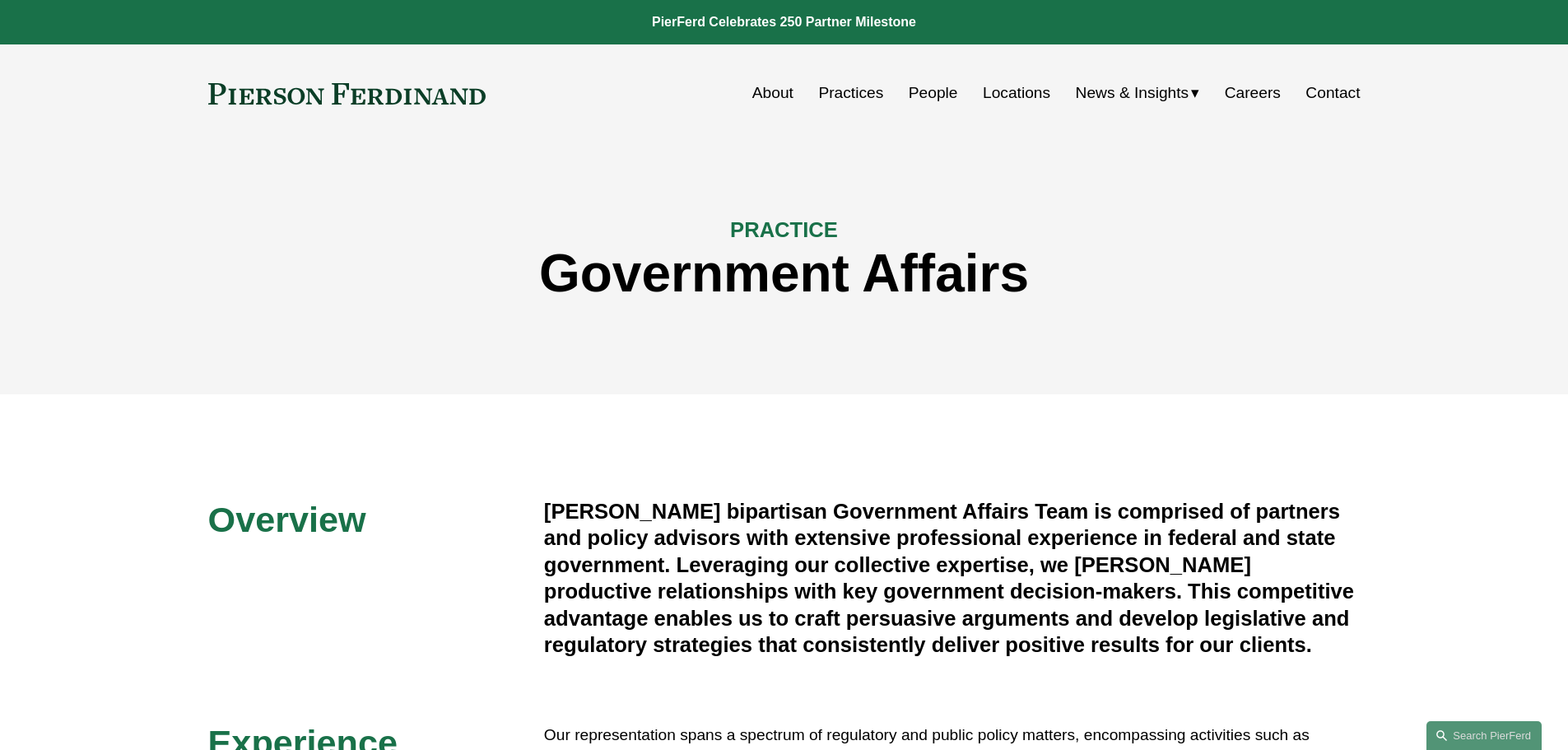
click at [826, 88] on link "Practices" at bounding box center [851, 93] width 65 height 32
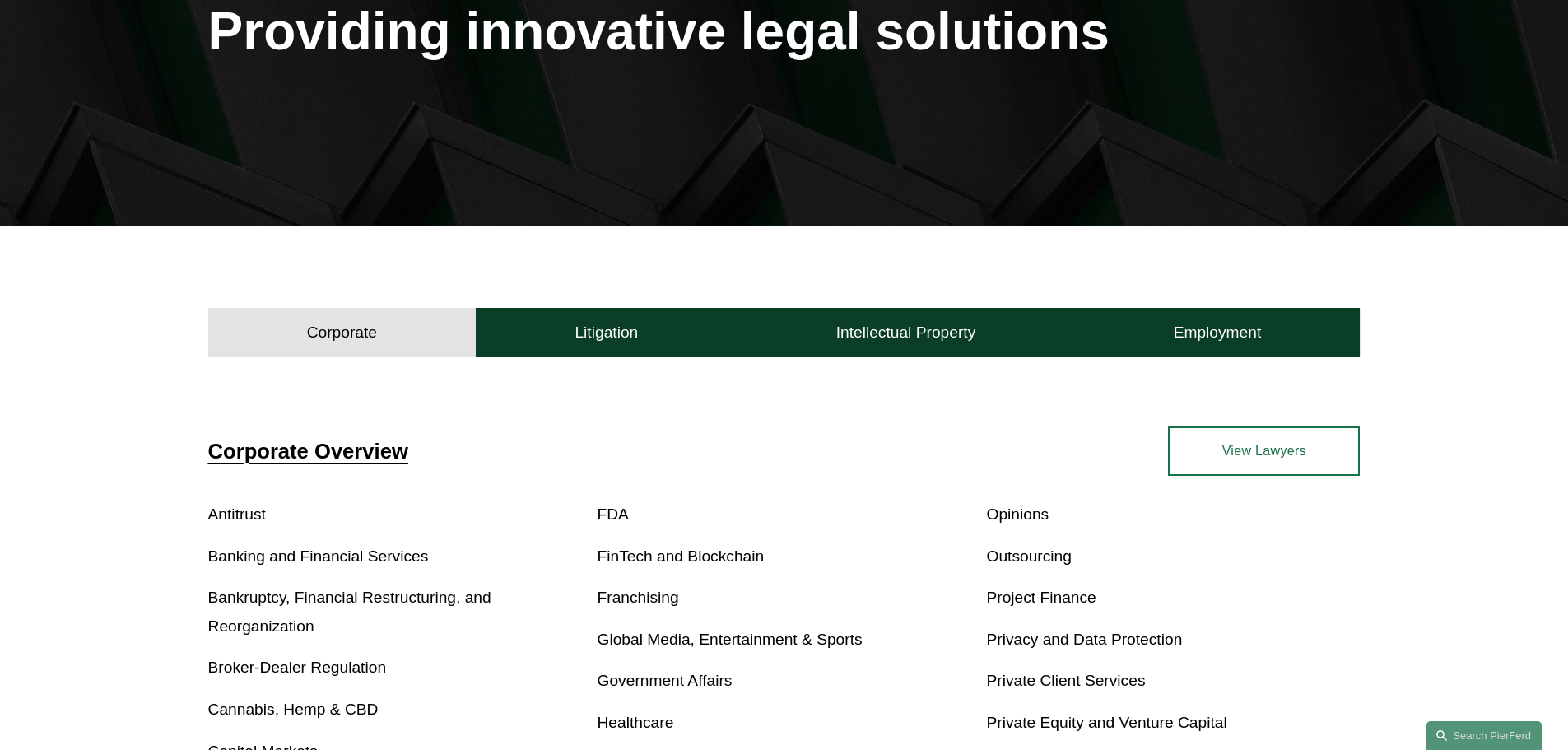
scroll to position [329, 0]
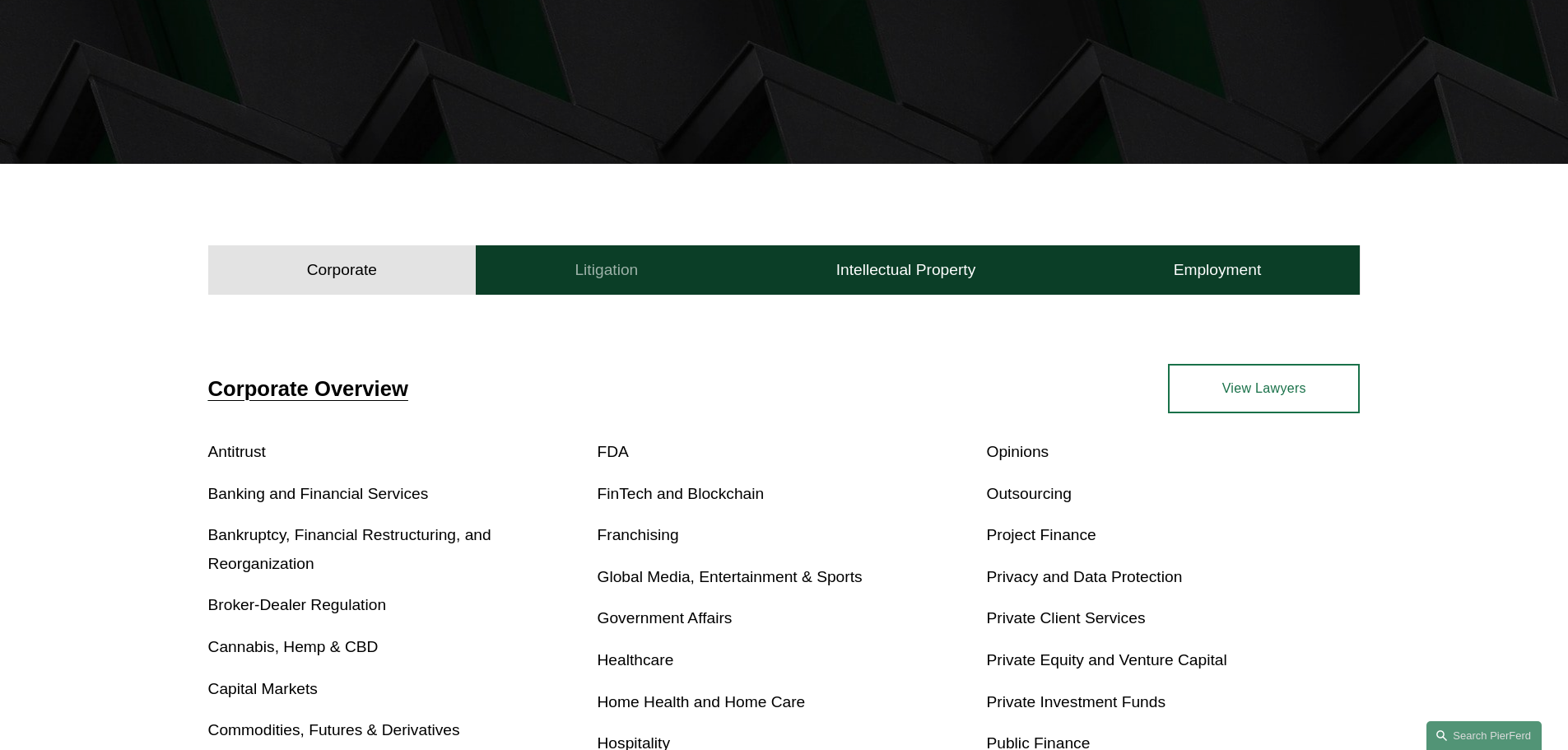
click at [627, 267] on h4 "Litigation" at bounding box center [606, 270] width 63 height 20
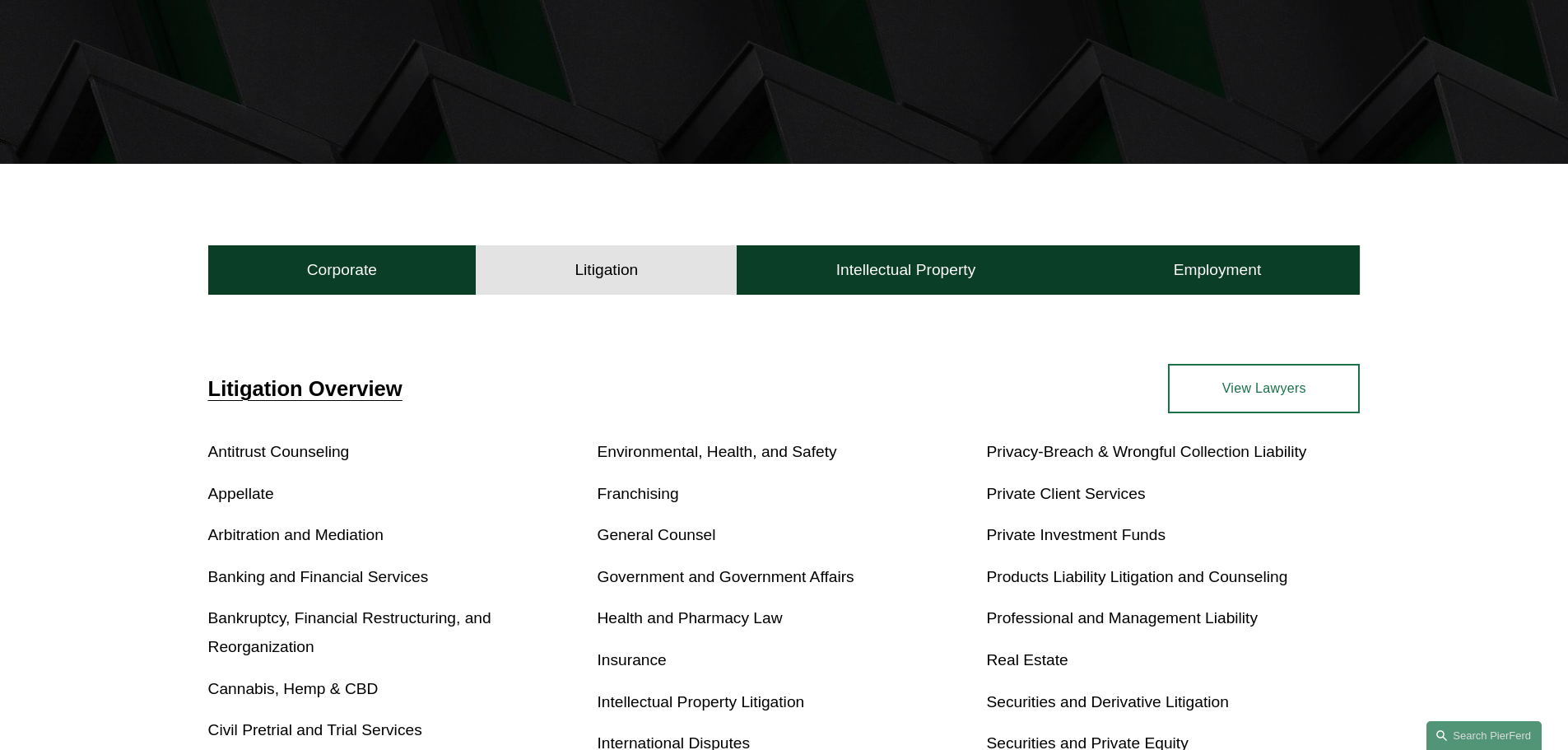
click at [266, 496] on link "Appellate" at bounding box center [240, 493] width 66 height 17
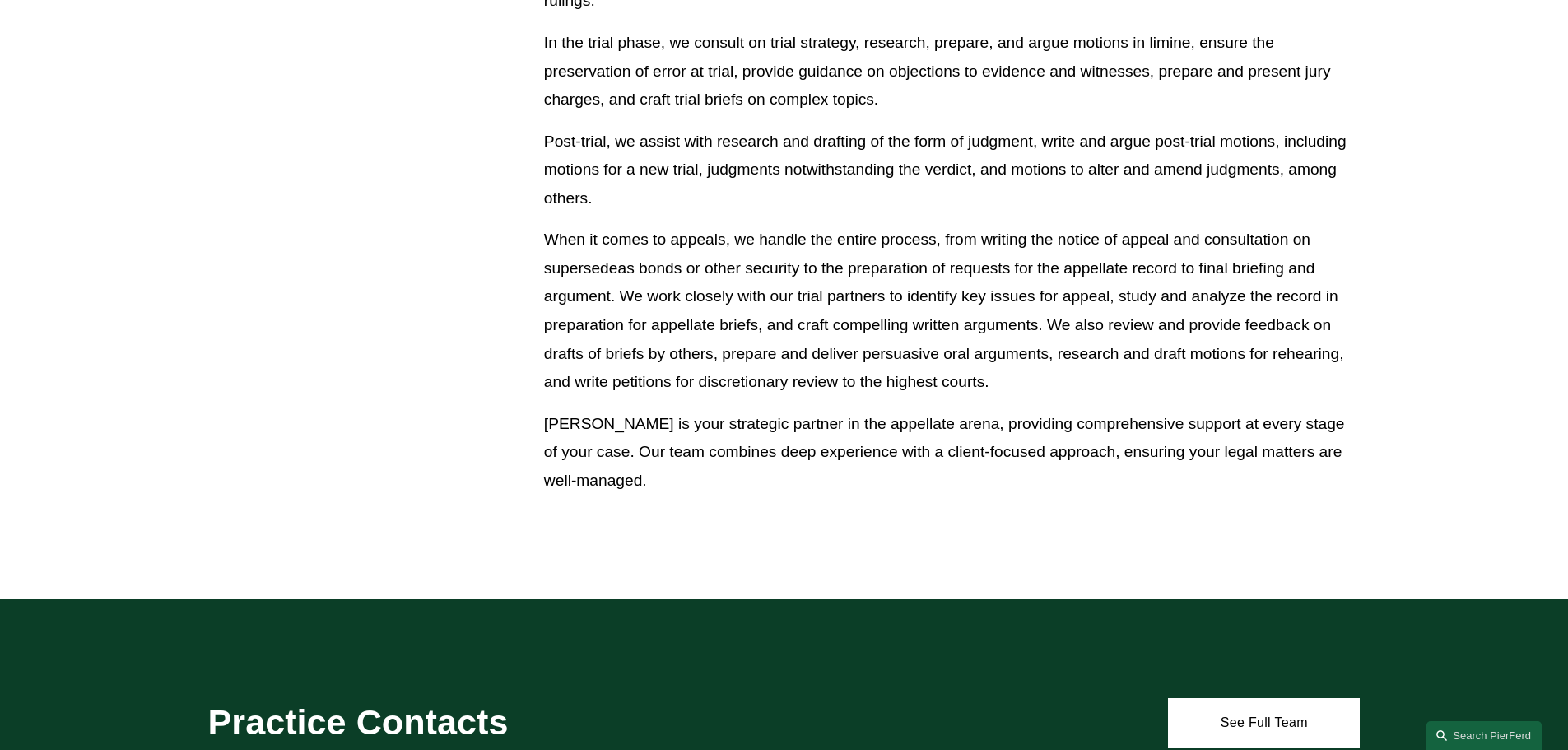
scroll to position [1070, 0]
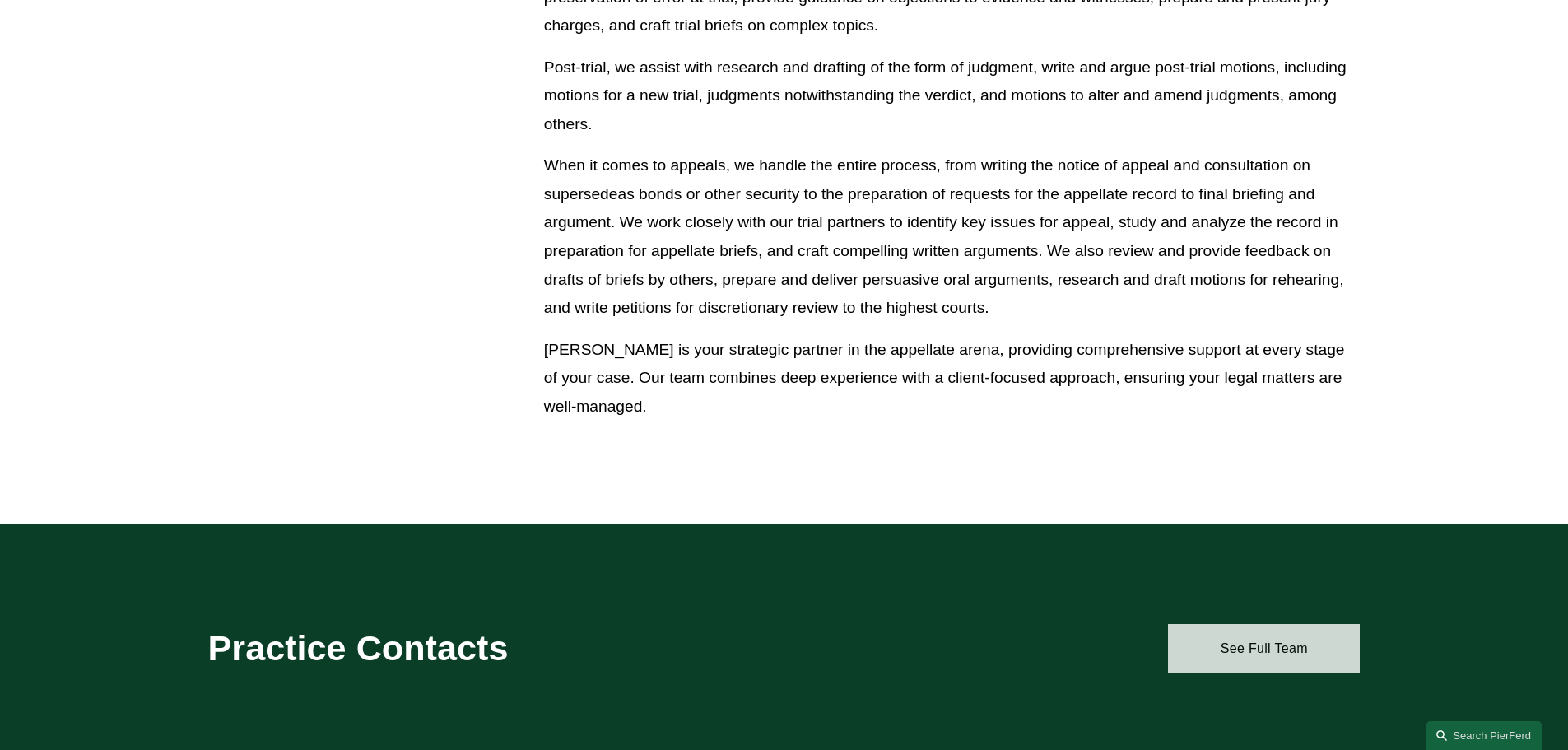
click at [1319, 662] on link "See Full Team" at bounding box center [1264, 648] width 192 height 49
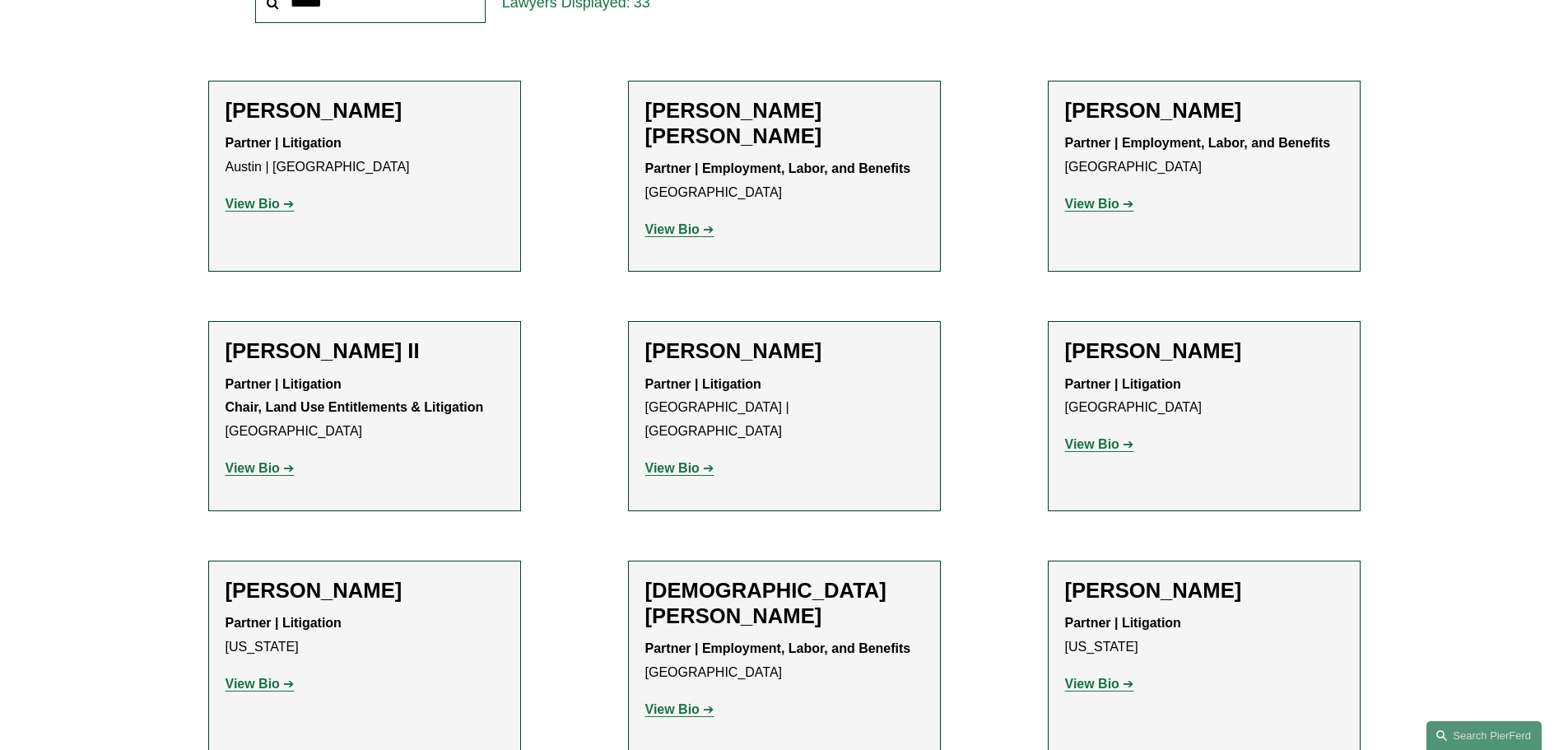
scroll to position [659, 0]
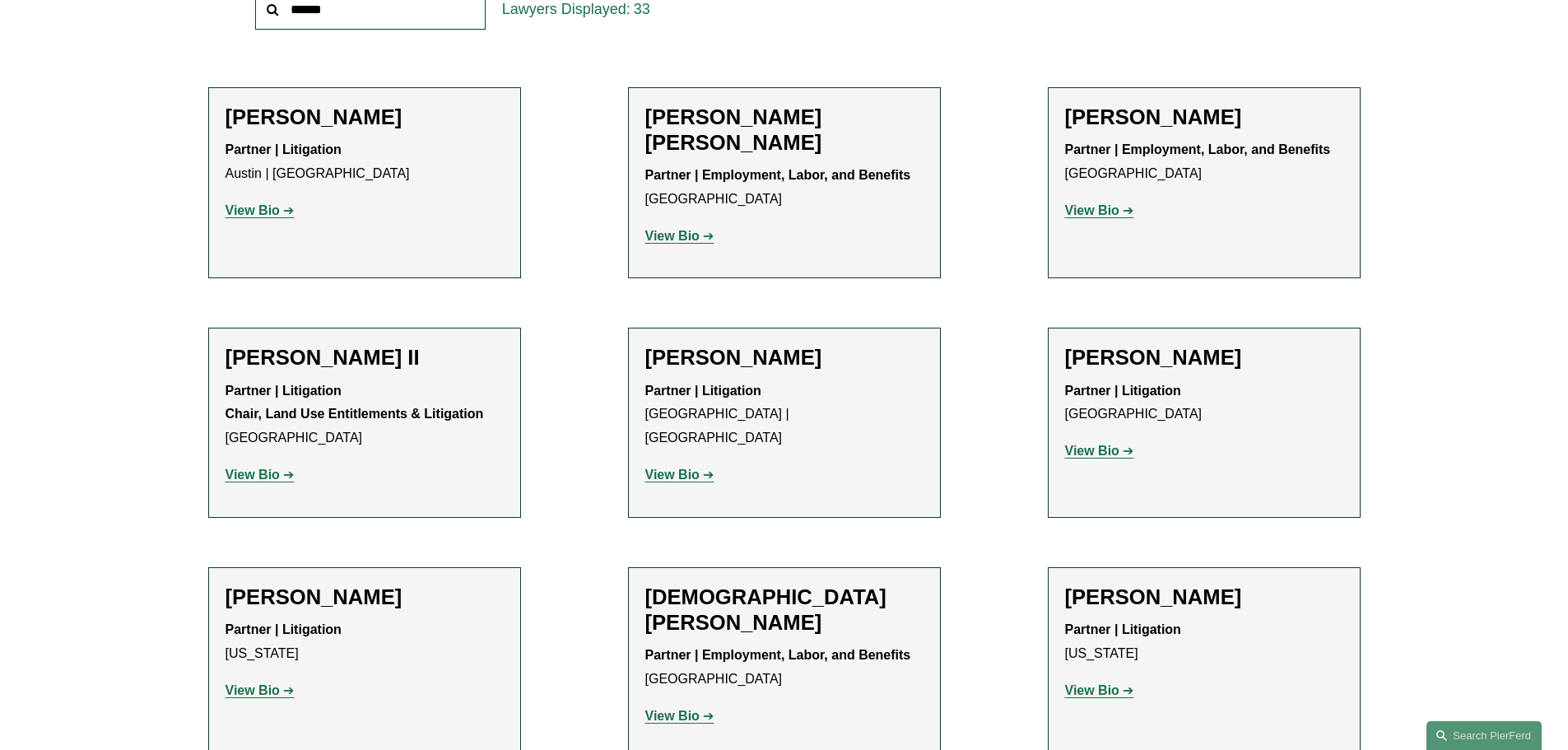
click at [1096, 453] on strong "View Bio" at bounding box center [1092, 450] width 54 height 14
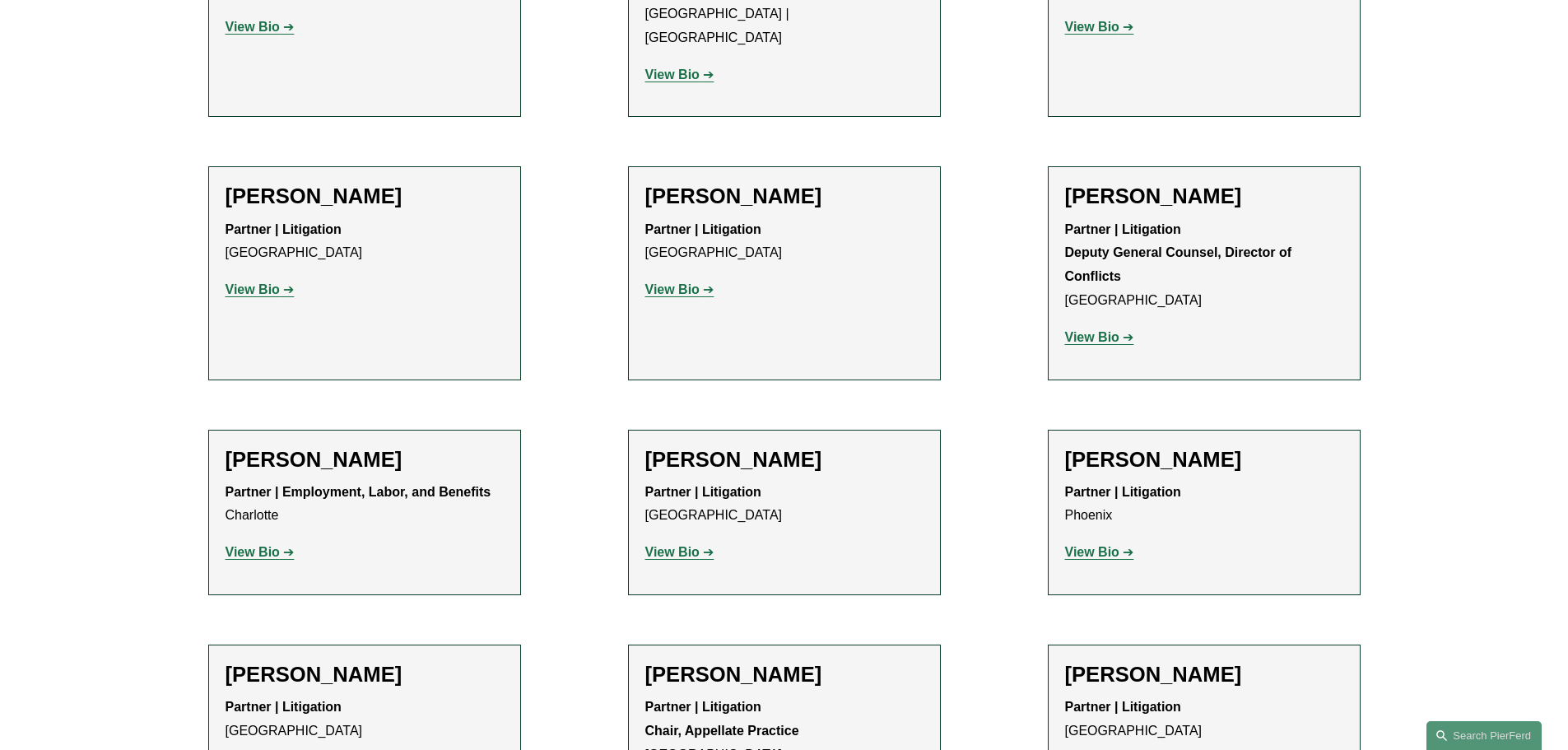
scroll to position [2633, 0]
